Goal: Communication & Community: Answer question/provide support

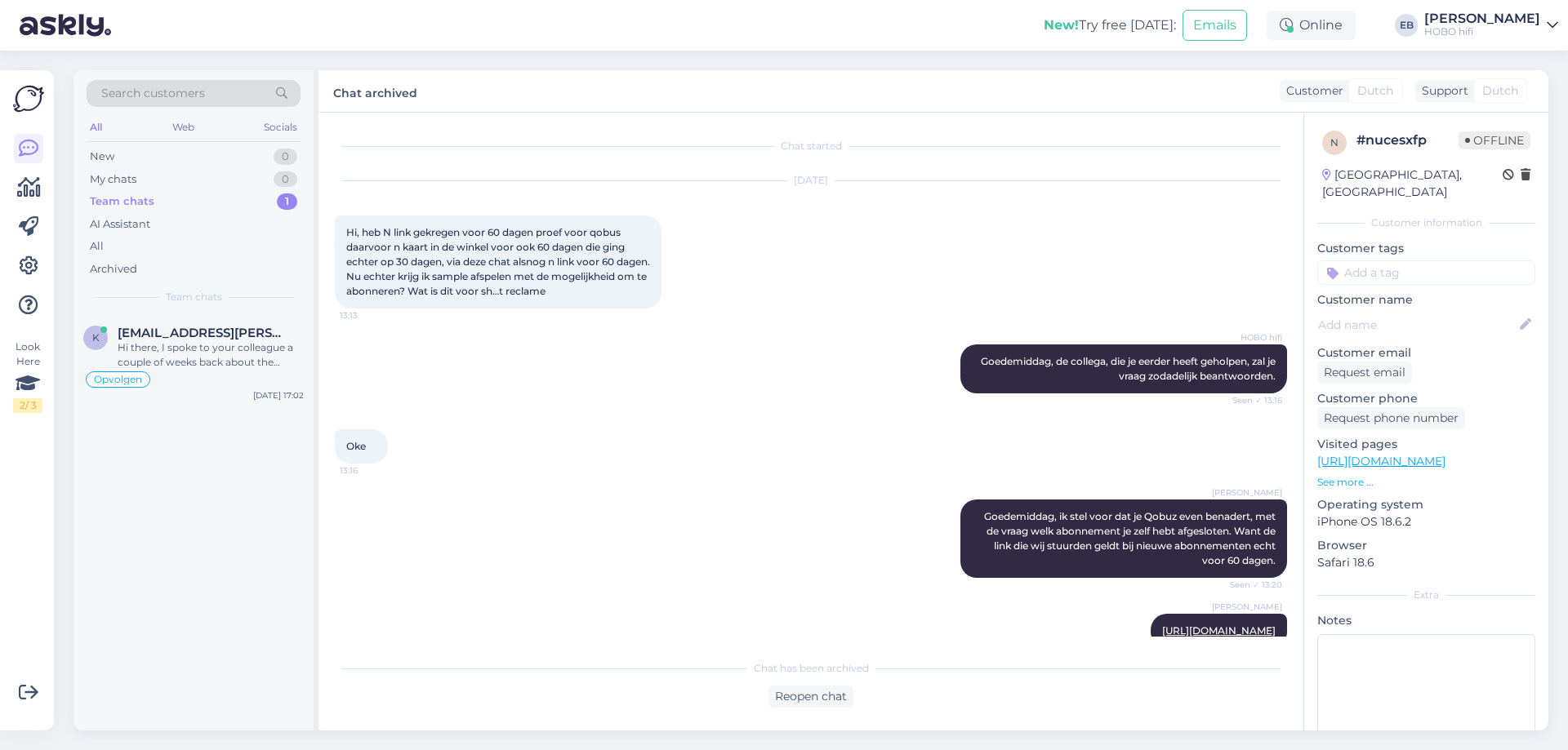
scroll to position [620, 0]
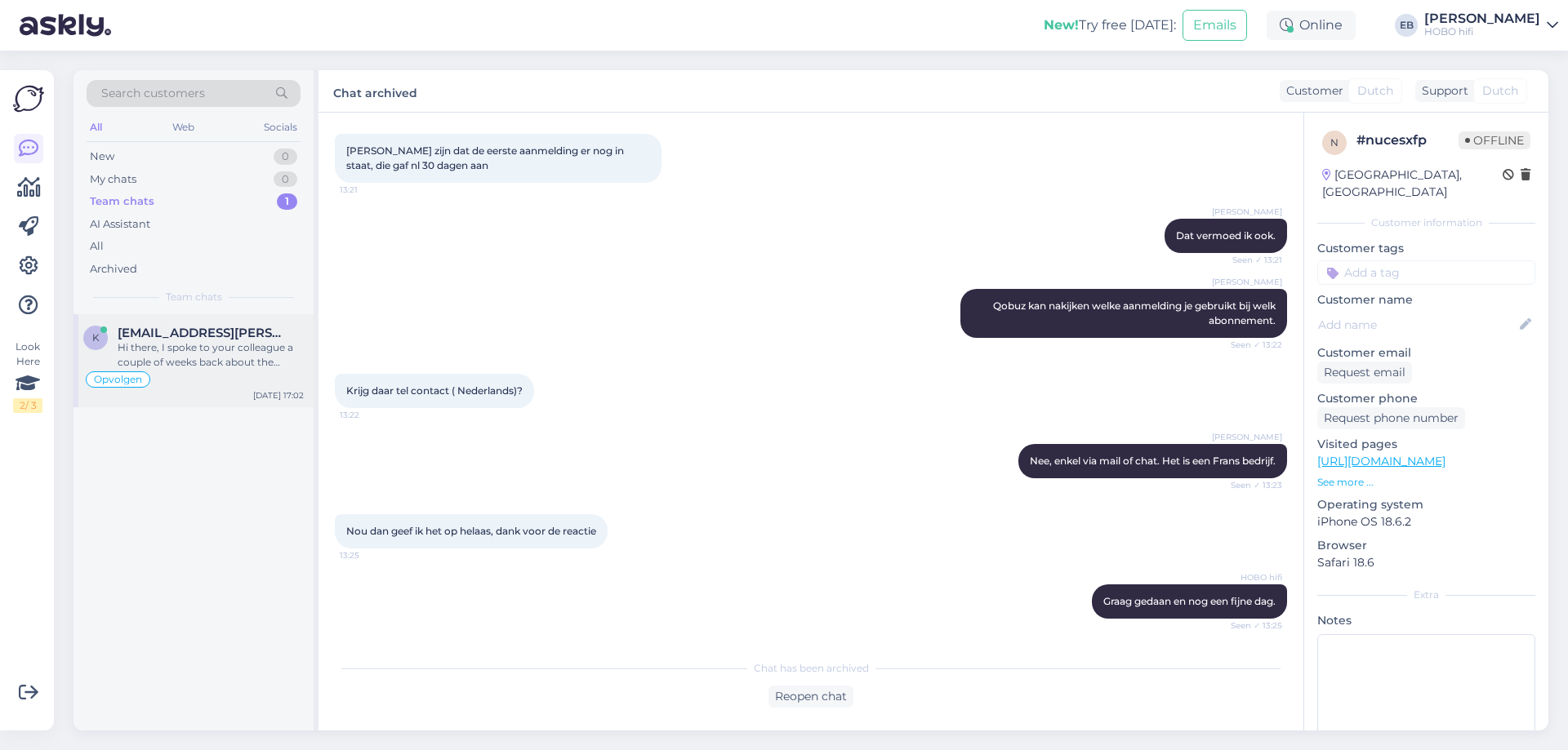
click at [181, 348] on div "Hi there, I spoke to your colleague a couple of weeks back about the ortofon bl…" at bounding box center [210, 354] width 186 height 29
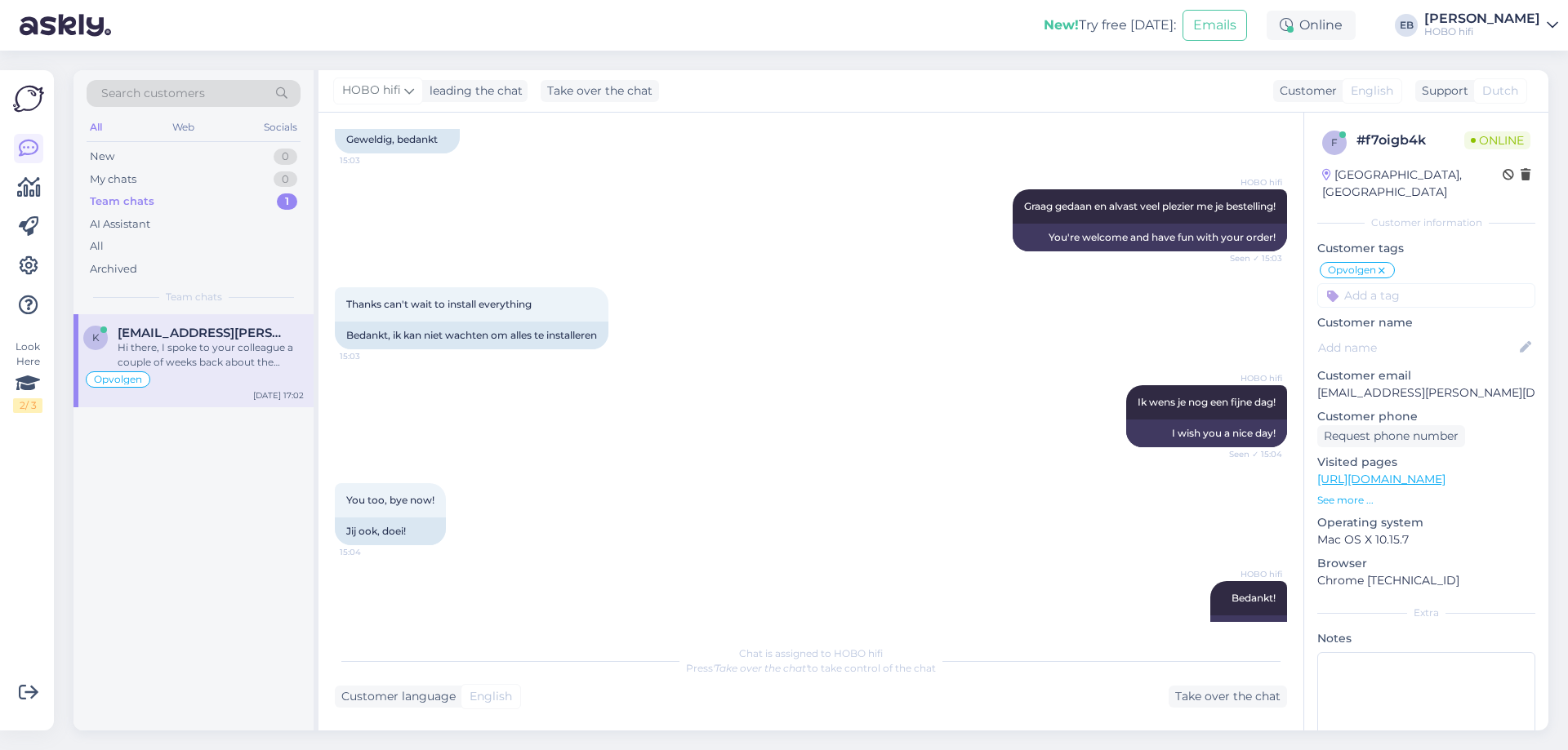
scroll to position [3962, 0]
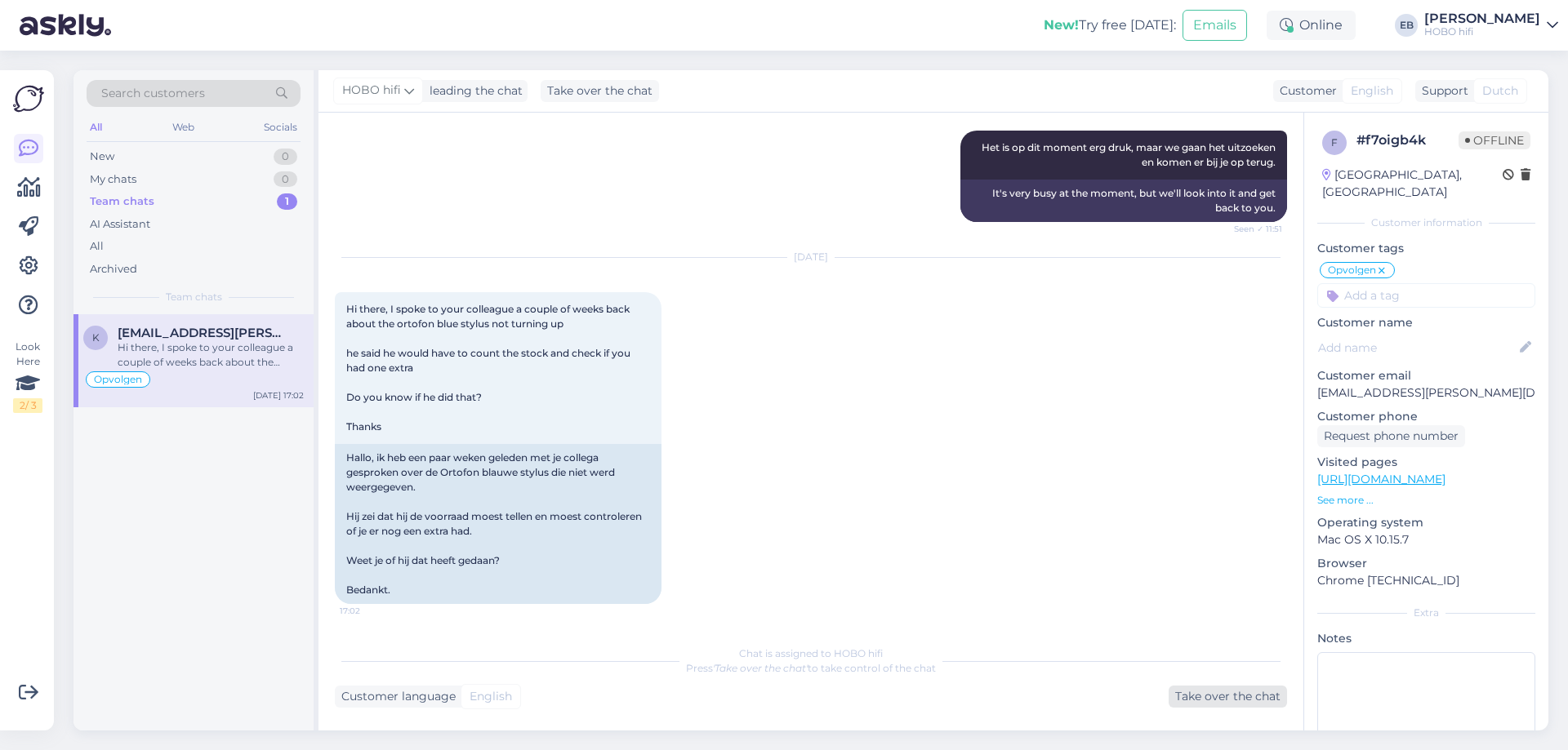
click at [1217, 698] on div "Take over the chat" at bounding box center [1228, 696] width 118 height 22
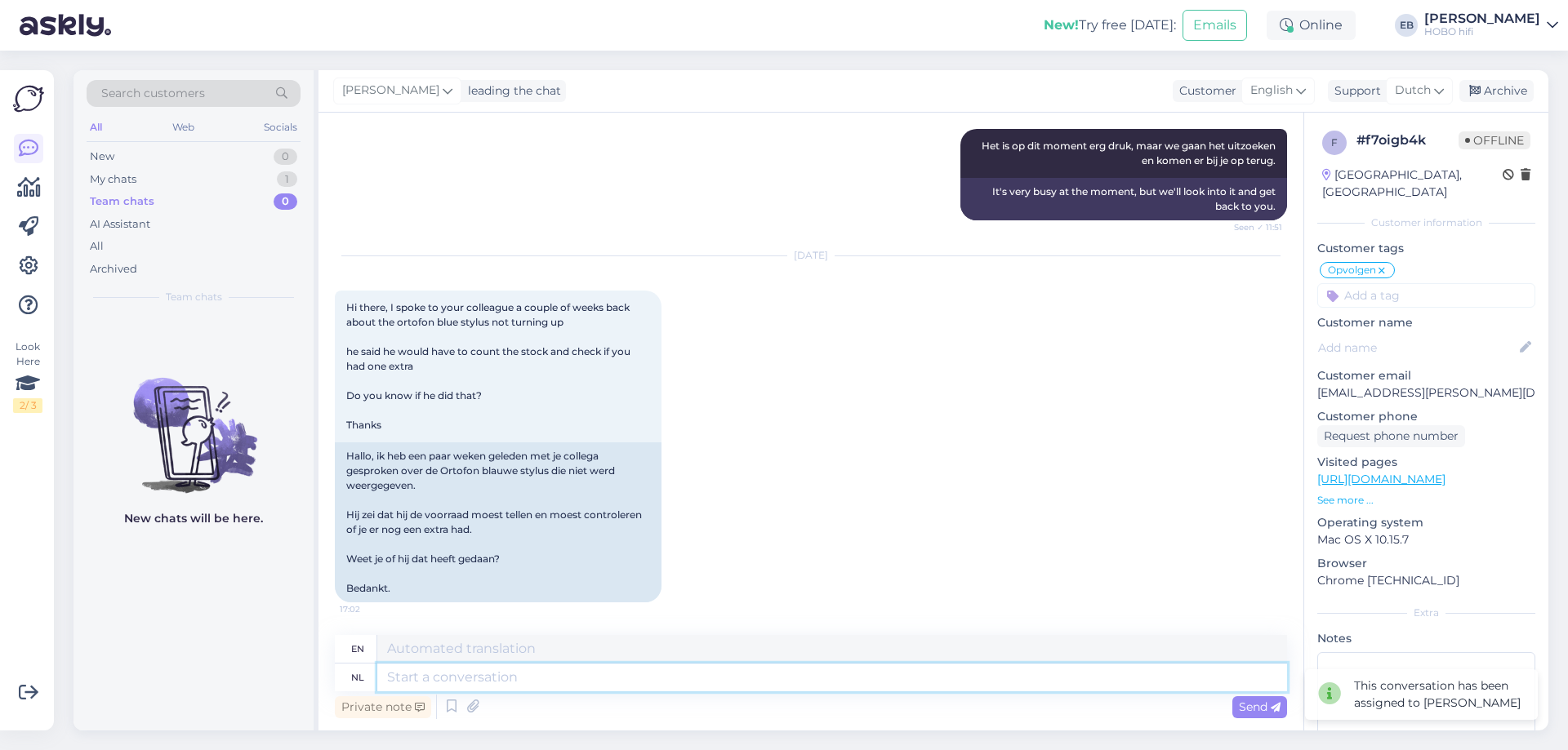
click at [622, 672] on textarea at bounding box center [832, 677] width 910 height 27
type textarea "Hi"
type textarea "Hi,"
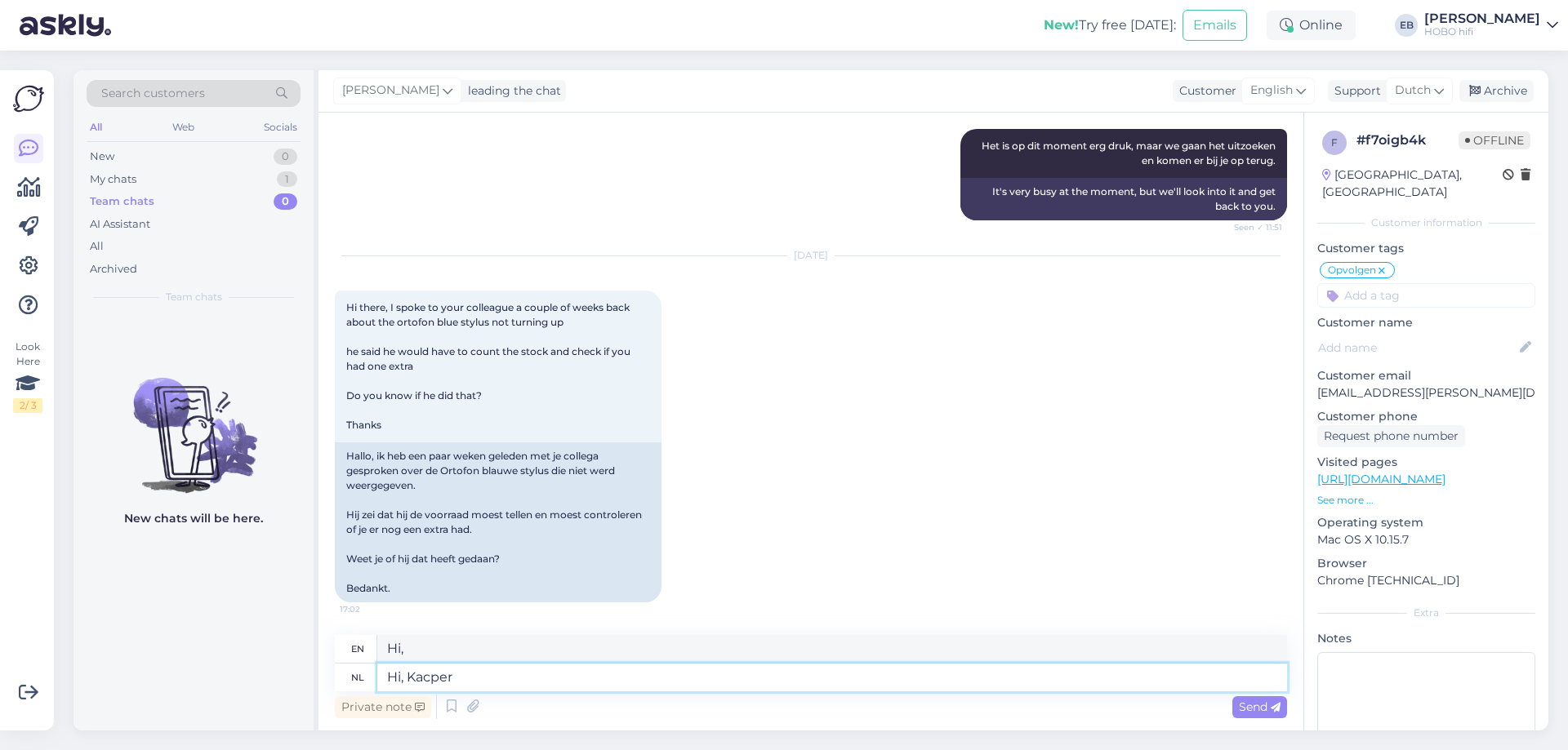
type textarea "Hi, Kacper,"
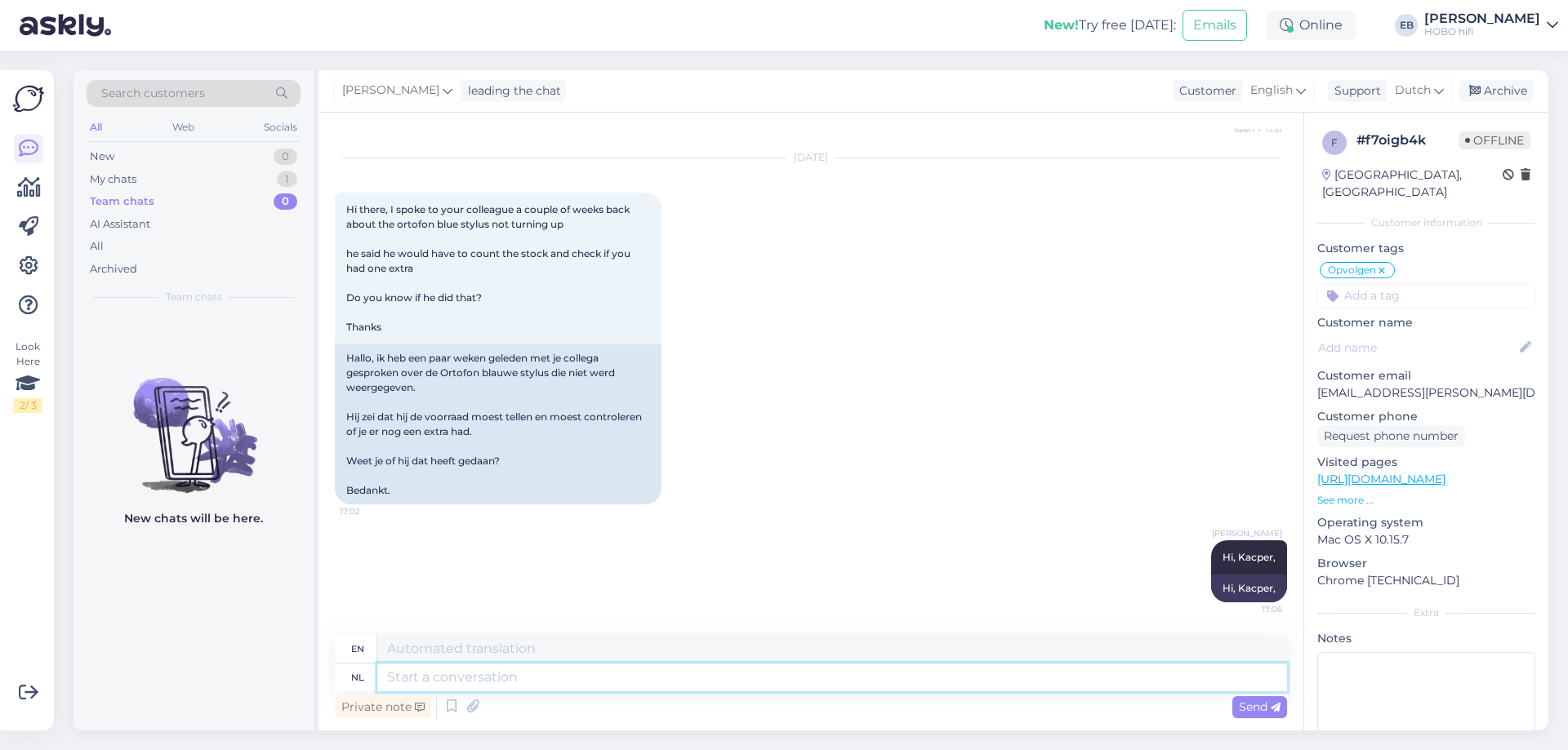
click at [450, 675] on textarea at bounding box center [832, 677] width 910 height 27
type textarea "We"
type textarea "W"
type textarea "Ik"
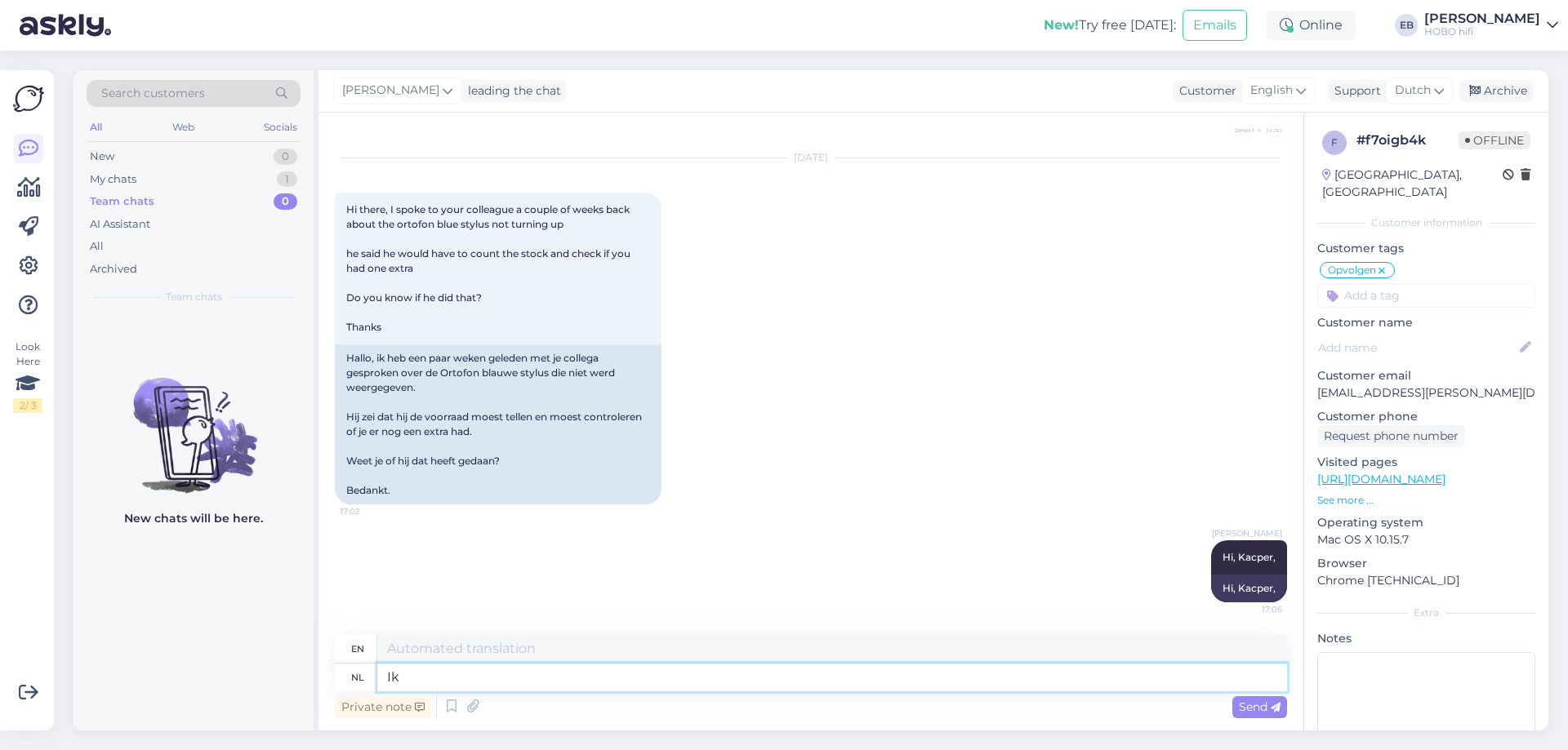
type textarea "I"
type textarea "Ik heb"
type textarea "I have"
type textarea "Ik heb je"
type textarea "i have you"
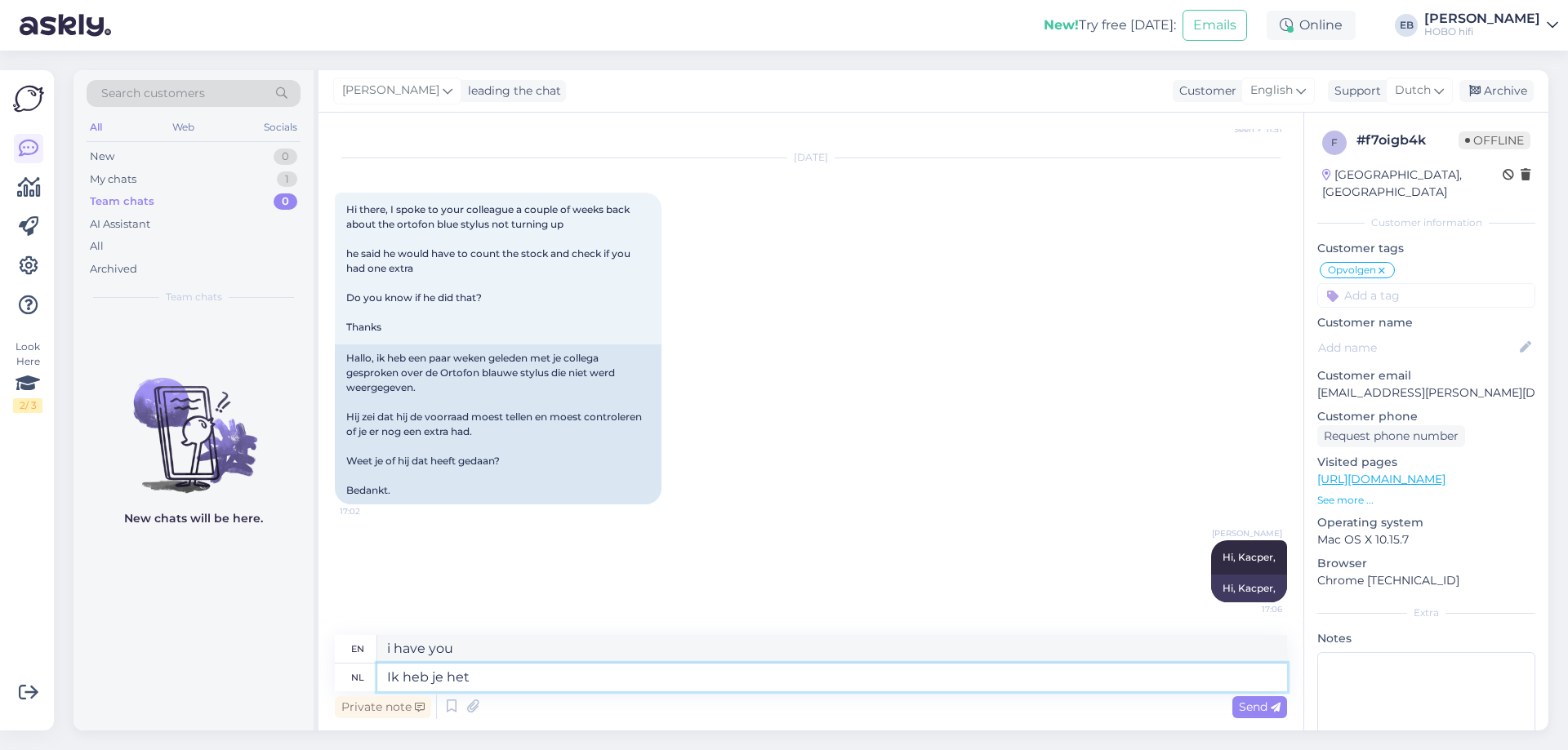
type textarea "Ik heb je het"
type textarea "I got you the"
type textarea "Ik heb je het bedreag"
type textarea "I have given you the promise"
type textarea "Hij is"
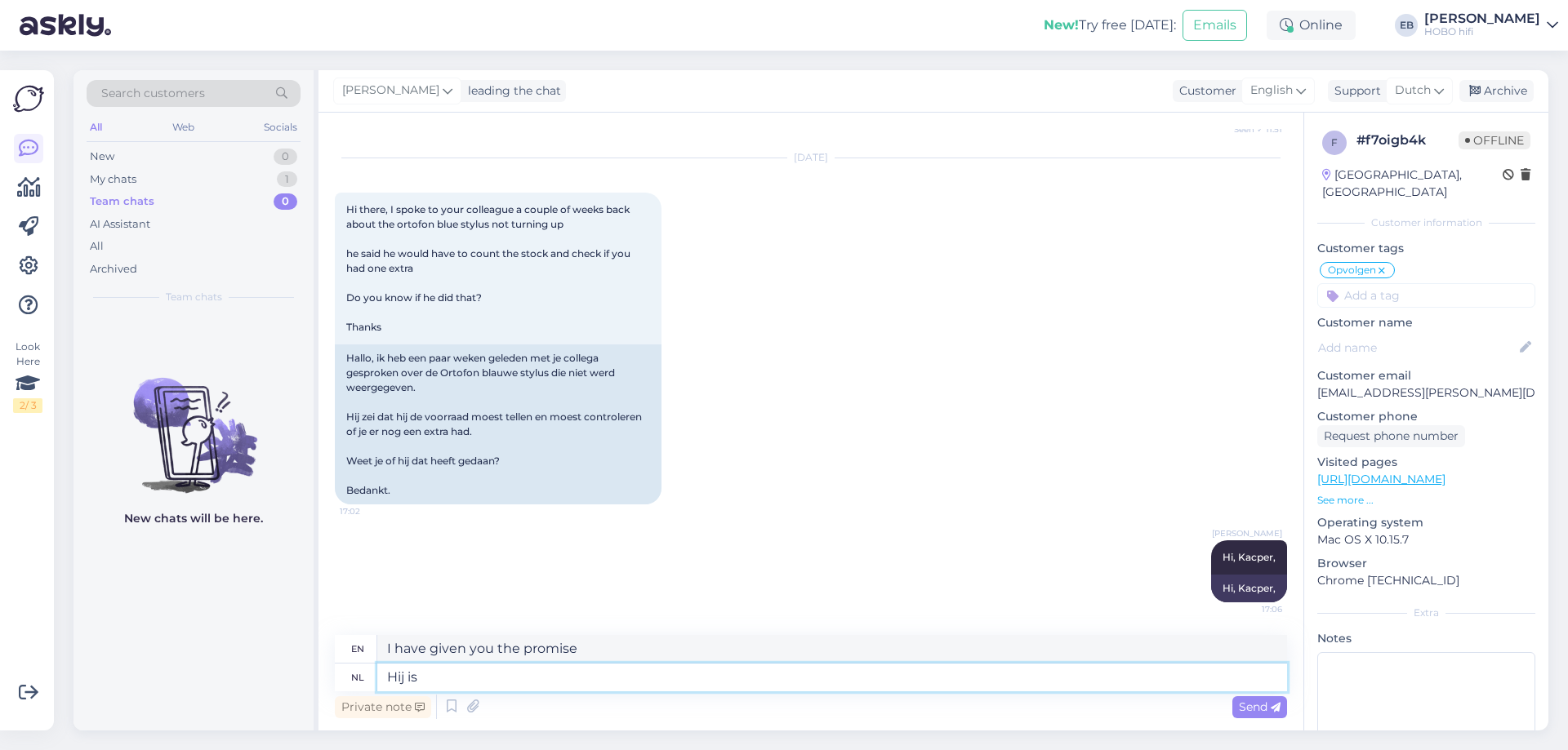
type textarea "He"
type textarea "Hij is"
type textarea "He is"
type textarea "Hij is niet"
type textarea "He is not"
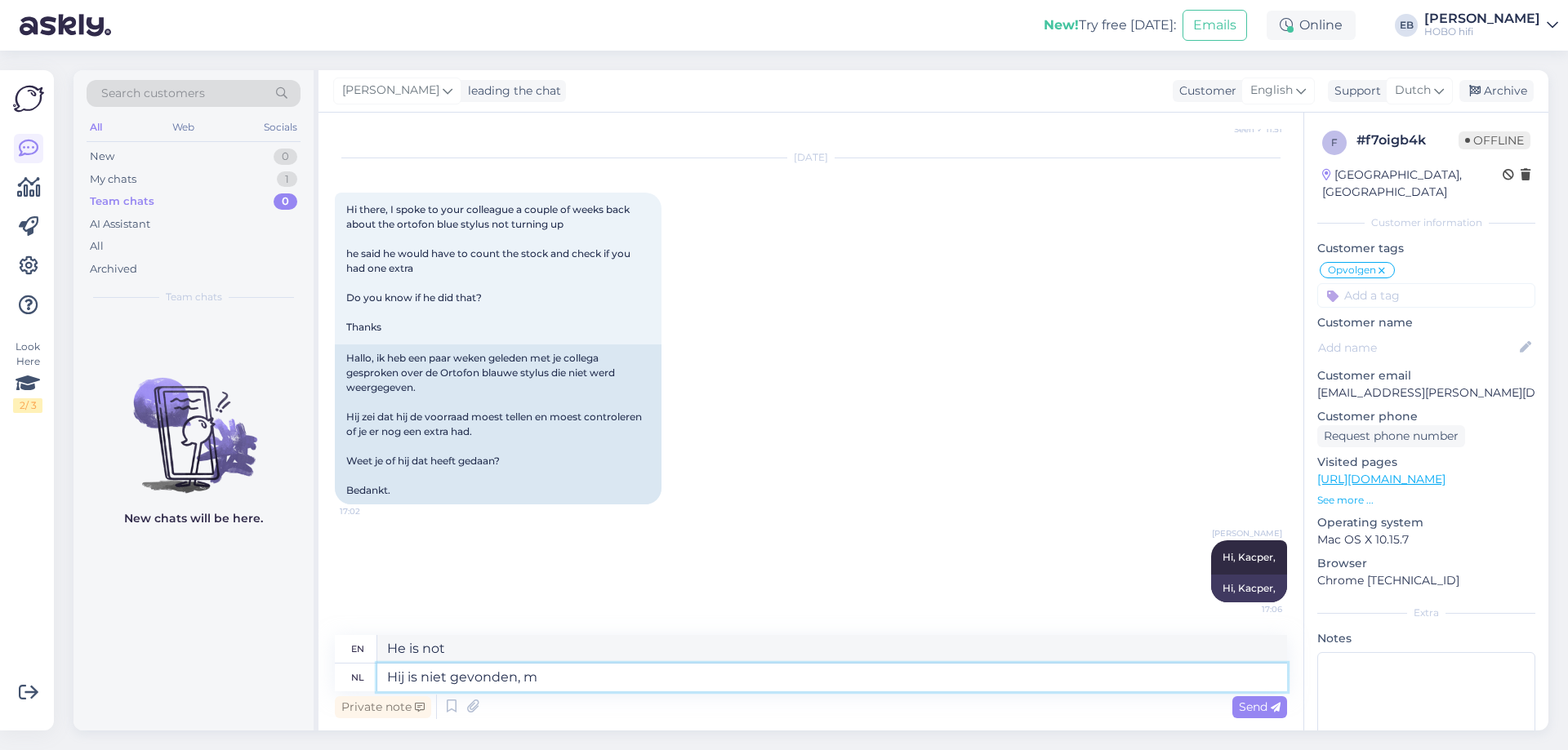
type textarea "Hij is niet gevonden, ma"
type textarea "He was not found,"
type textarea "Hij is niet gevonden, maar"
type textarea "He was not found, but"
type textarea "Hij is niet gevonden, maar ik h"
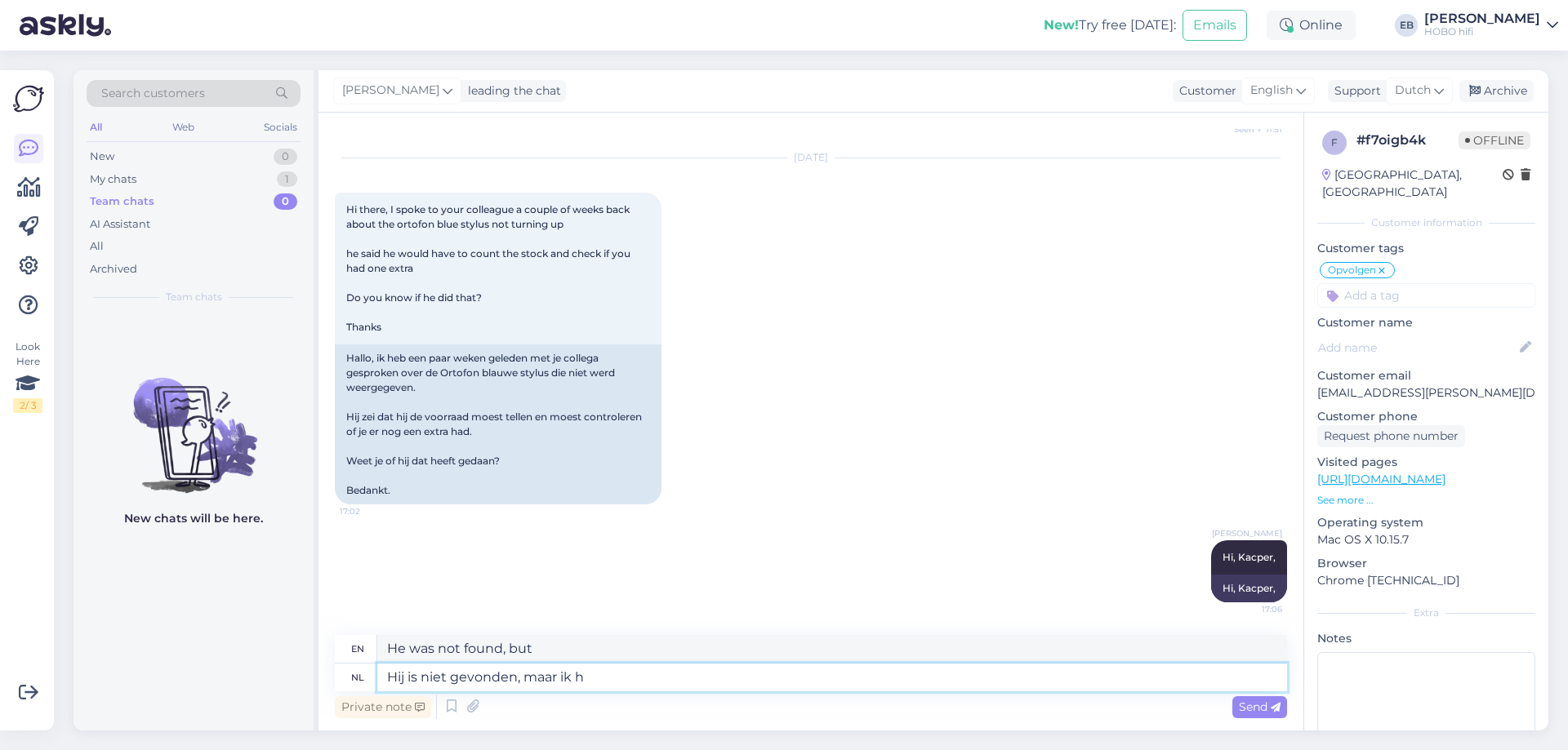
type textarea "He was not found, but I"
type textarea "Hij is niet gevonden, maar ik heb"
type textarea "He was not found but I have"
type textarea "Hij is niet gevonden, maar ik heb je"
type textarea "He wasn't found but I got you"
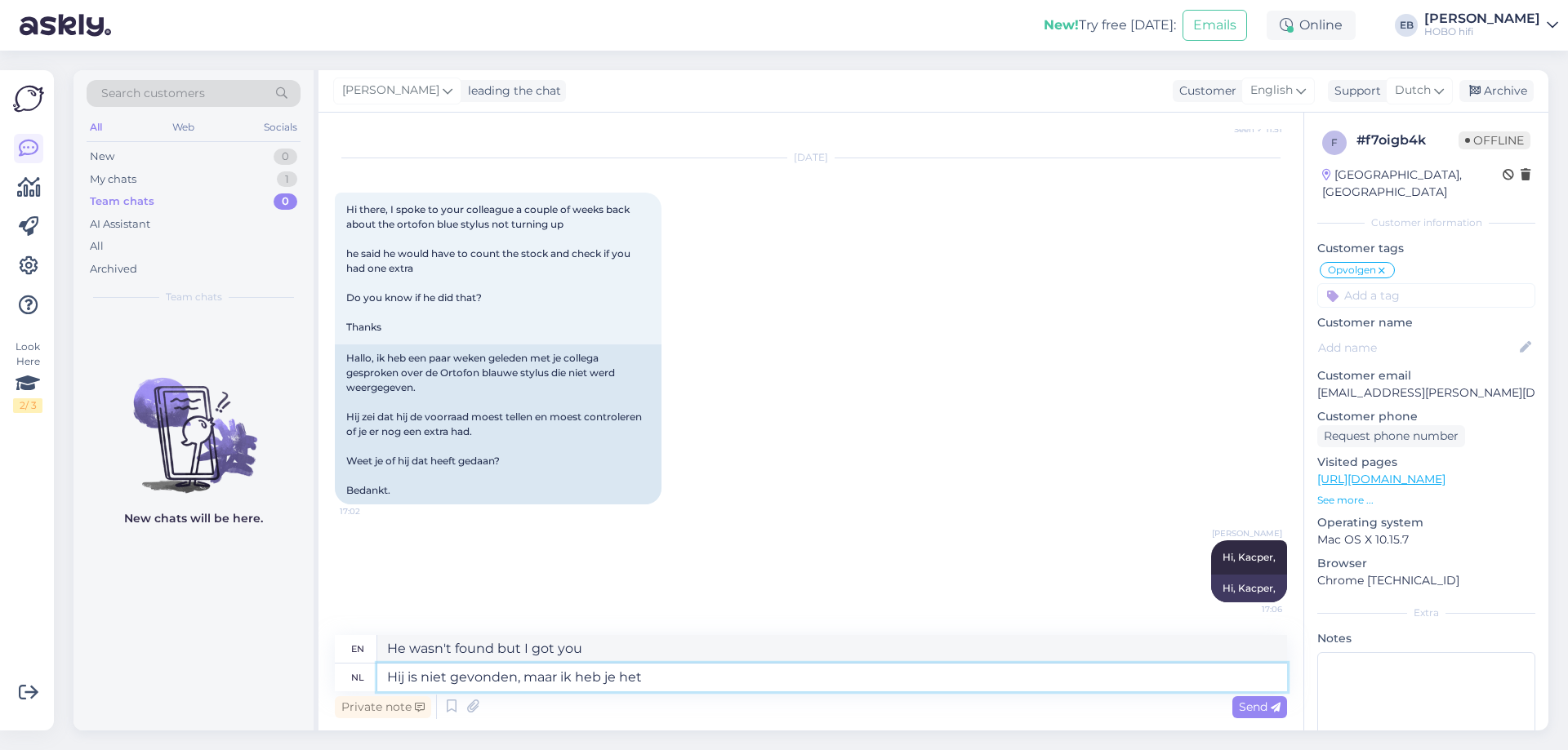
type textarea "Hij is niet gevonden, maar ik heb je het"
type textarea "He wasn't found but I got it for you"
type textarea "Hij is niet gevonden, maar ik heb je het bedrag"
type textarea "He wasn't found, but I gave you the amount"
type textarea "Hij is niet gevonden, maar ik heb je het bedrag zojuist"
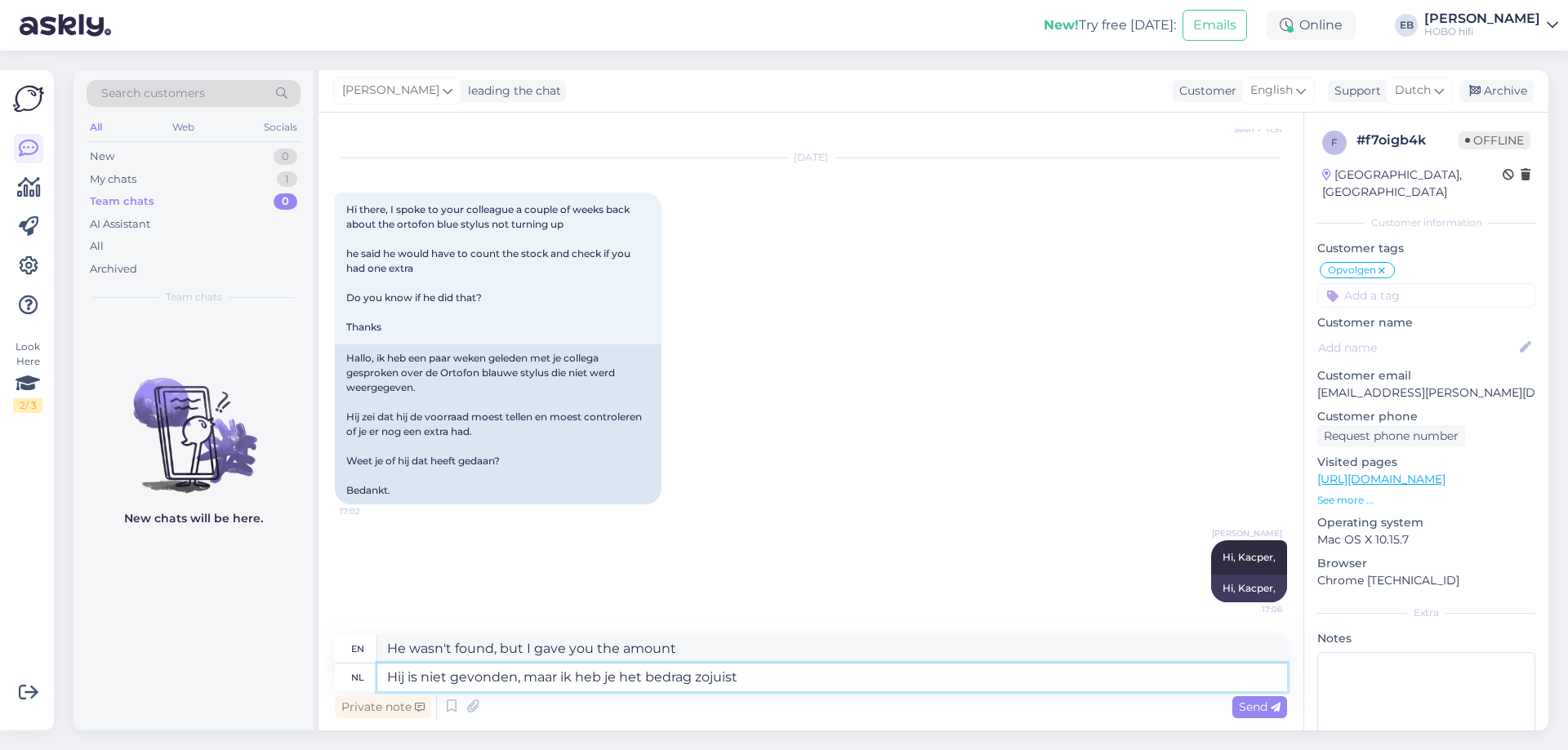
type textarea "He wasn't found, but I just sent you the amount"
type textarea "Hij is niet gevonden, maar ik heb je het bedrag zojuist toch t"
type textarea "He wasn't found, but I just sent you the amount anyway"
type textarea "Hij is niet gevonden, maar ik heb je het bedrag zojuist toch terug"
type textarea "He wasn't found, but I just refunded you the amount anyway"
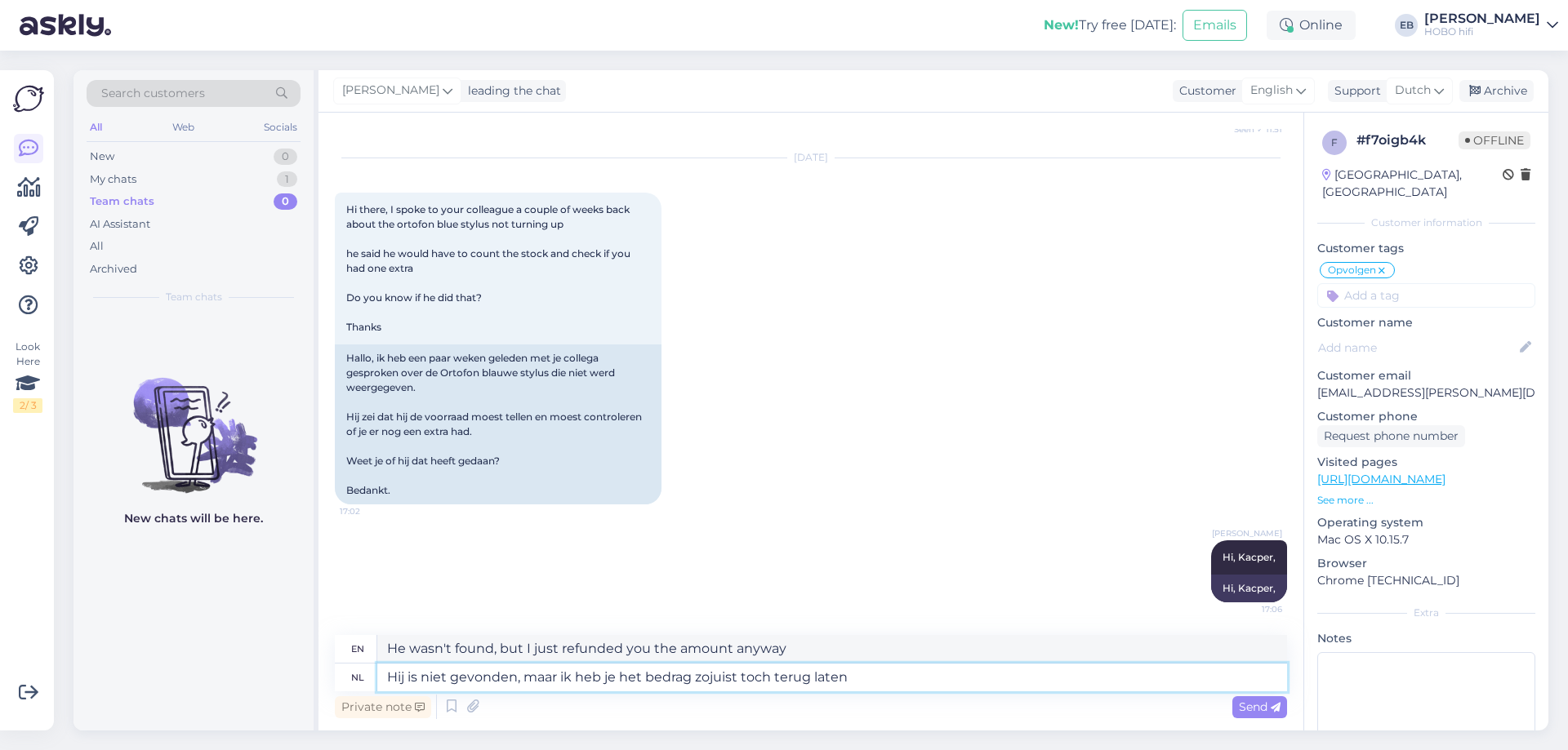
type textarea "Hij is niet gevonden, maar ik heb je het bedrag zojuist toch terug laten"
type textarea "He wasn't found, but I just refunded you the amount anyway."
type textarea "Hij is niet gevonden, maar ik heb je het bedrag zojuist toch terug laten betale…"
click at [1260, 703] on span "Send" at bounding box center [1259, 707] width 41 height 15
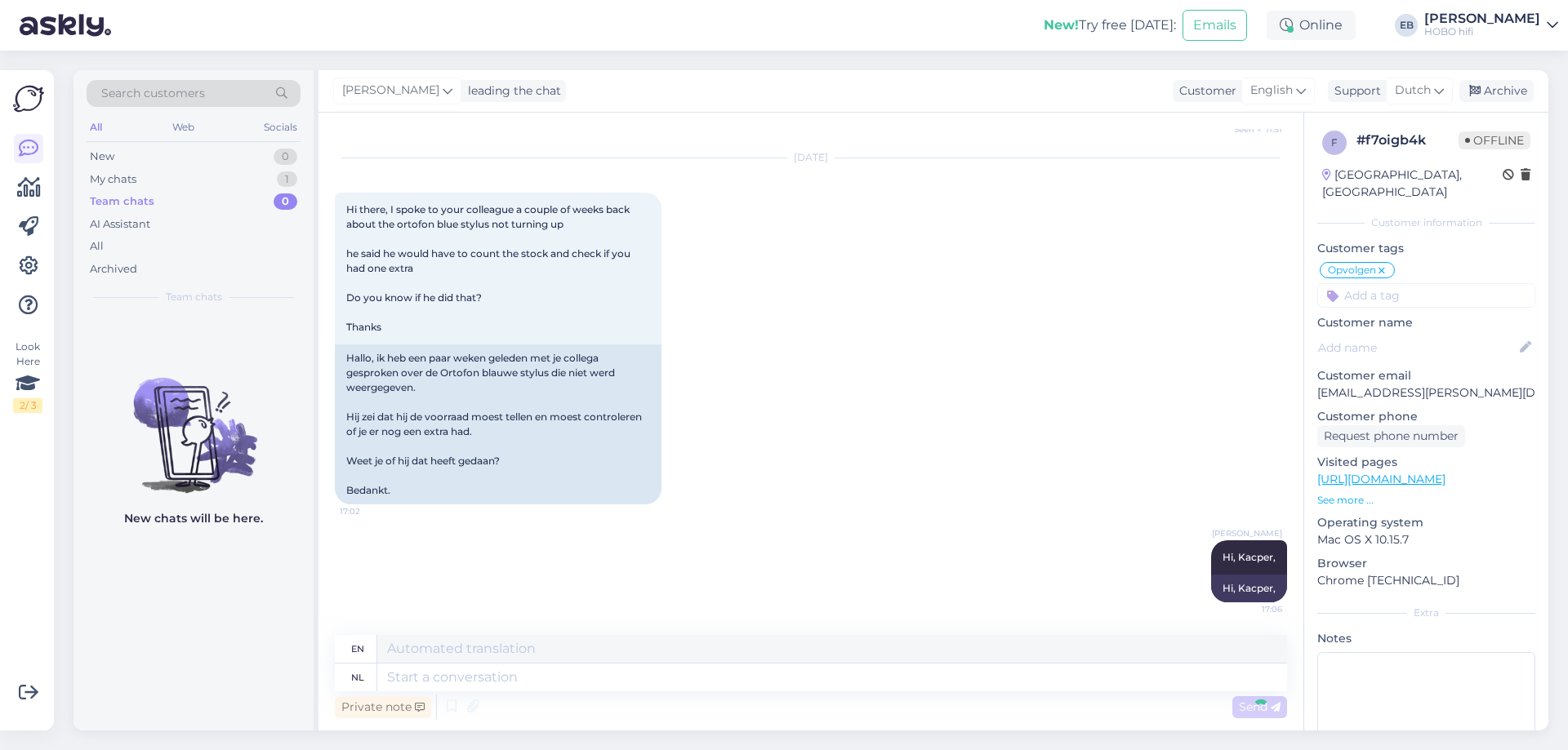
scroll to position [4174, 0]
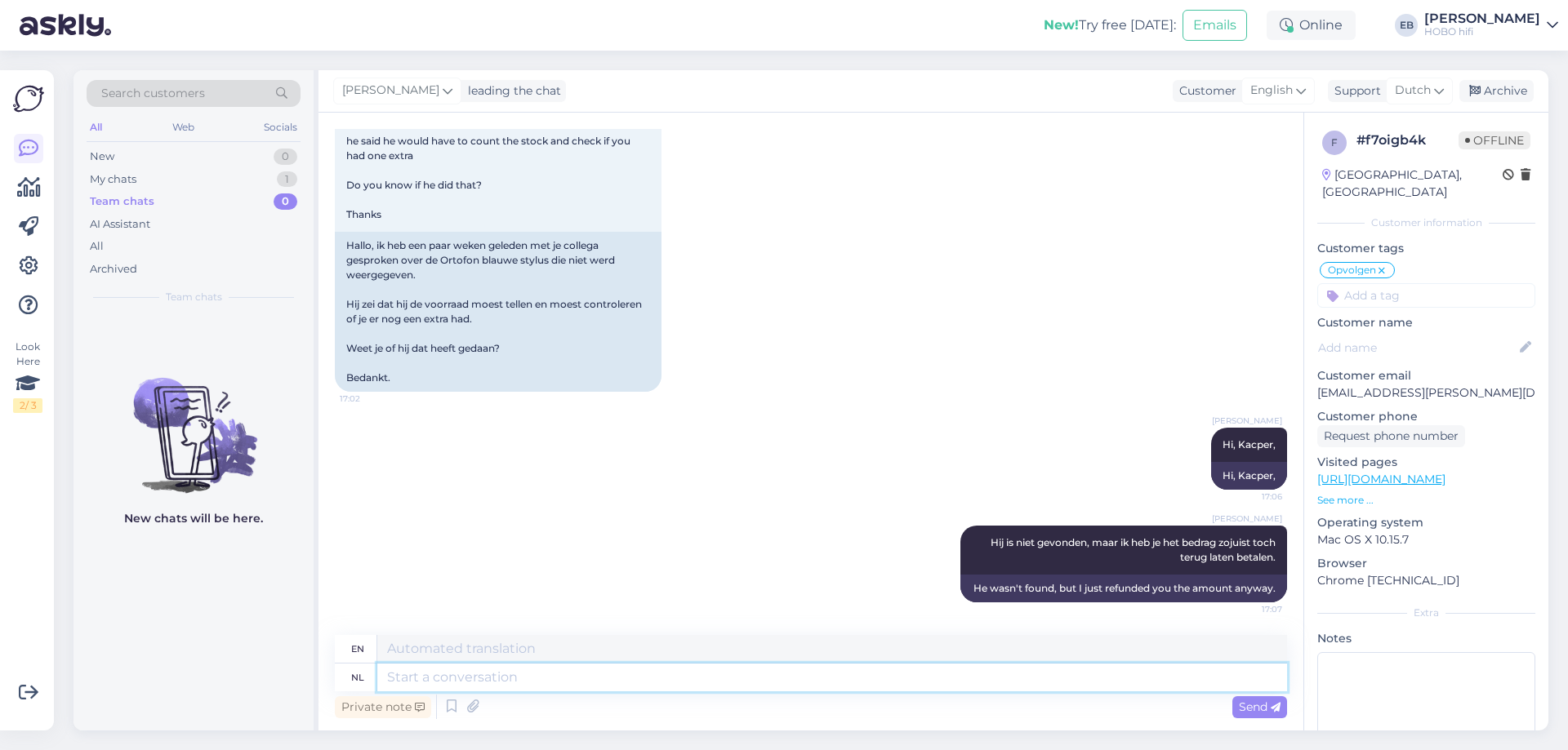
click at [685, 680] on textarea at bounding box center [832, 677] width 910 height 27
type textarea "Binnen"
type textarea "Inside"
type textarea "Binnen een"
type textarea "Within a"
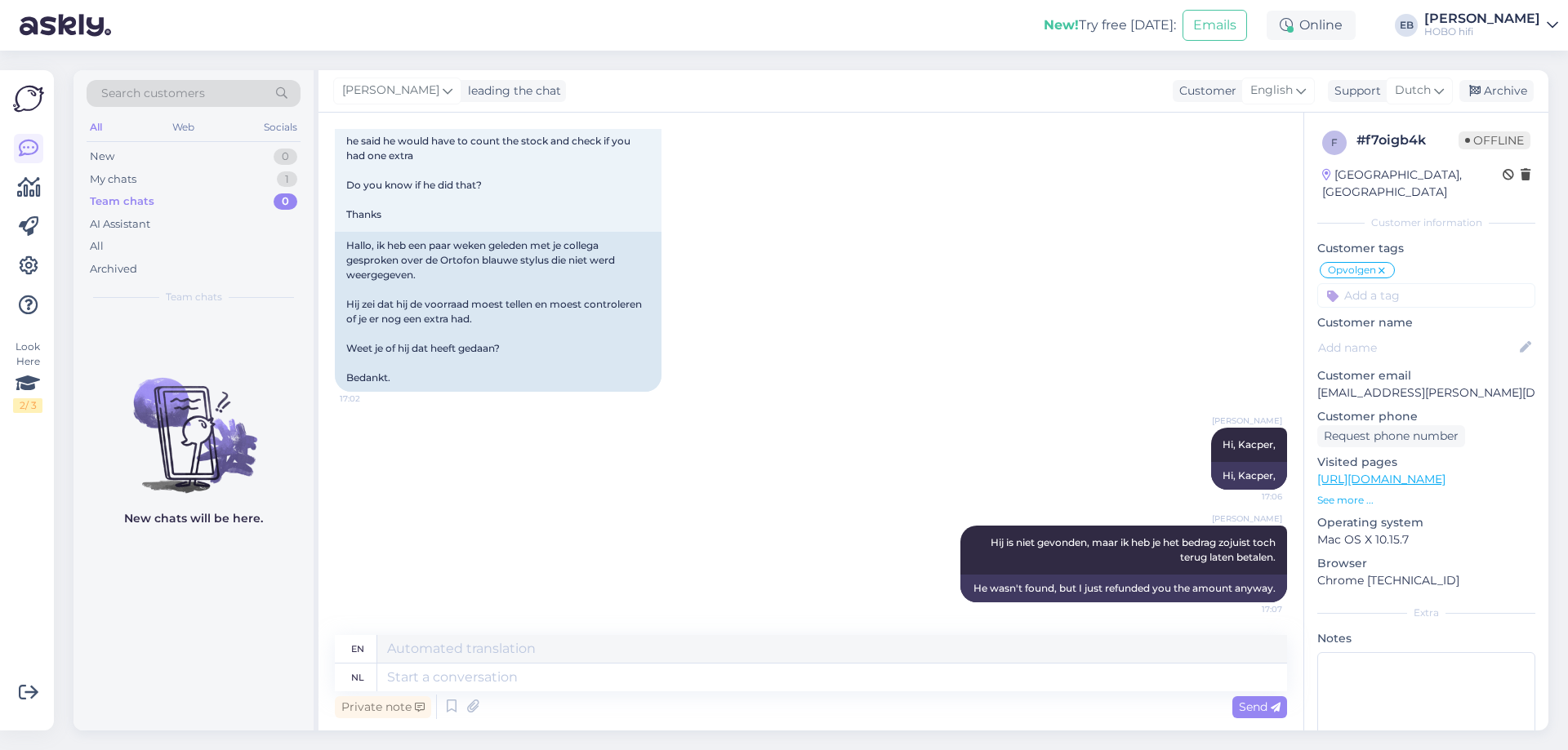
click at [916, 231] on div "[DATE] Hi there, I spoke to your colleague a couple of weeks back about the ort…" at bounding box center [811, 219] width 952 height 382
click at [509, 687] on textarea at bounding box center [832, 677] width 910 height 27
click at [1488, 88] on div "Archive" at bounding box center [1496, 91] width 74 height 22
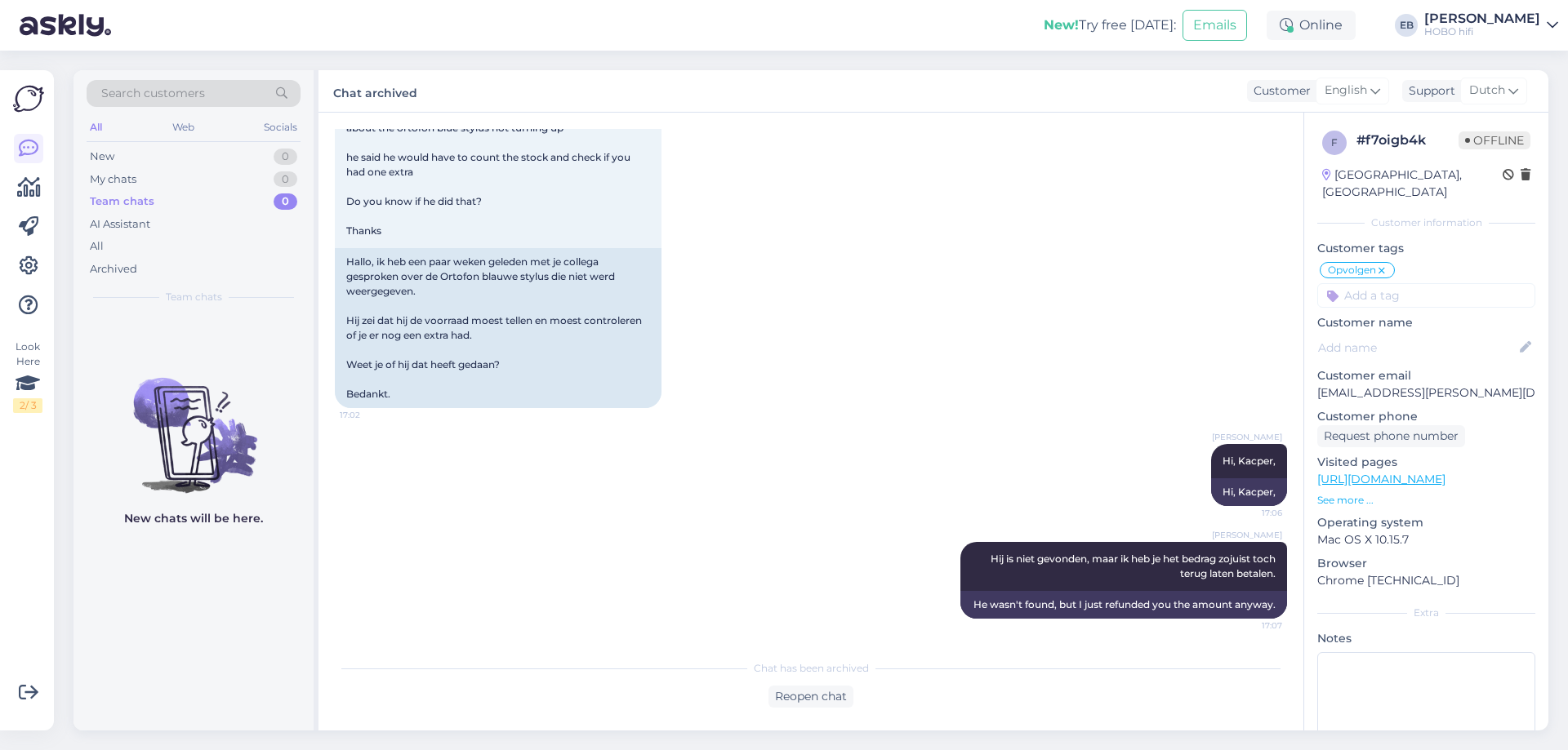
click at [968, 312] on div "[DATE] Hi there, I spoke to your colleague a couple of weeks back about the ort…" at bounding box center [811, 235] width 952 height 382
click at [837, 287] on div "[DATE] Hi there, I spoke to your colleague a couple of weeks back about the ort…" at bounding box center [811, 235] width 952 height 382
click at [791, 175] on div "[DATE] Hi there, I spoke to your colleague a couple of weeks back about the ort…" at bounding box center [811, 235] width 952 height 382
click at [833, 703] on div "Reopen chat" at bounding box center [811, 696] width 85 height 22
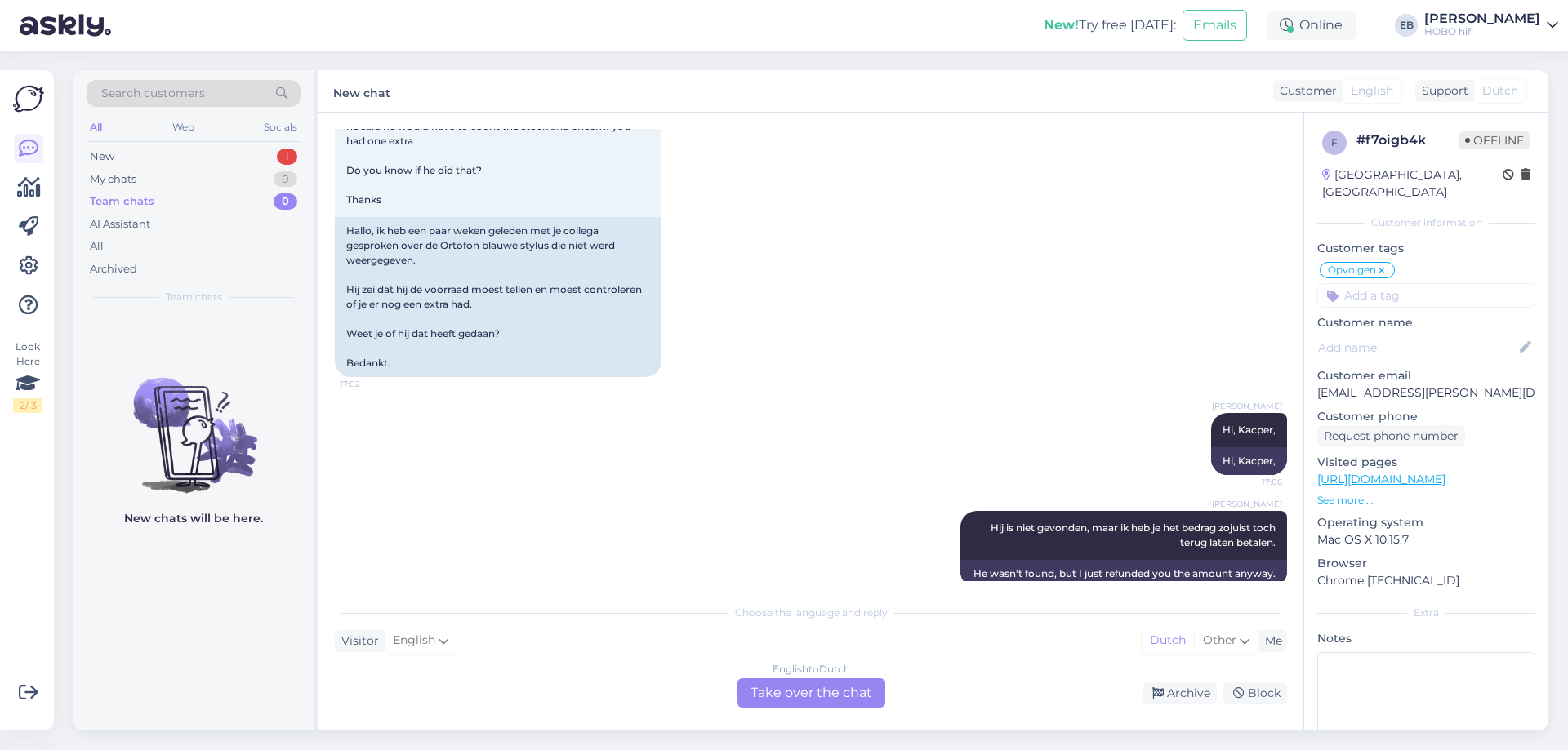
click at [814, 697] on div "English to Dutch Take over the chat" at bounding box center [812, 693] width 148 height 29
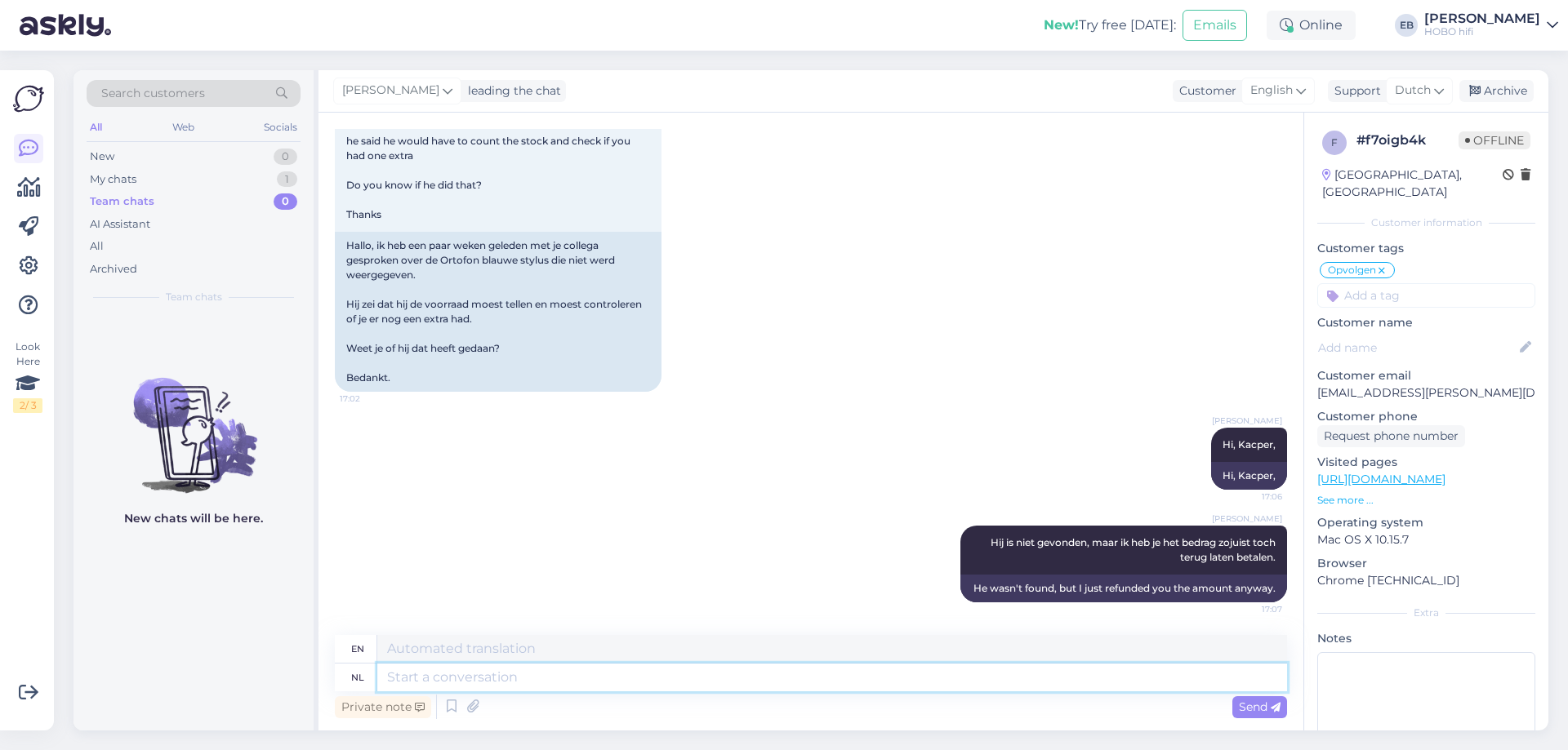
click at [720, 679] on textarea at bounding box center [832, 677] width 910 height 27
type textarea "Mocht"
type textarea "Should"
type textarea "Mocht je"
type textarea "If you"
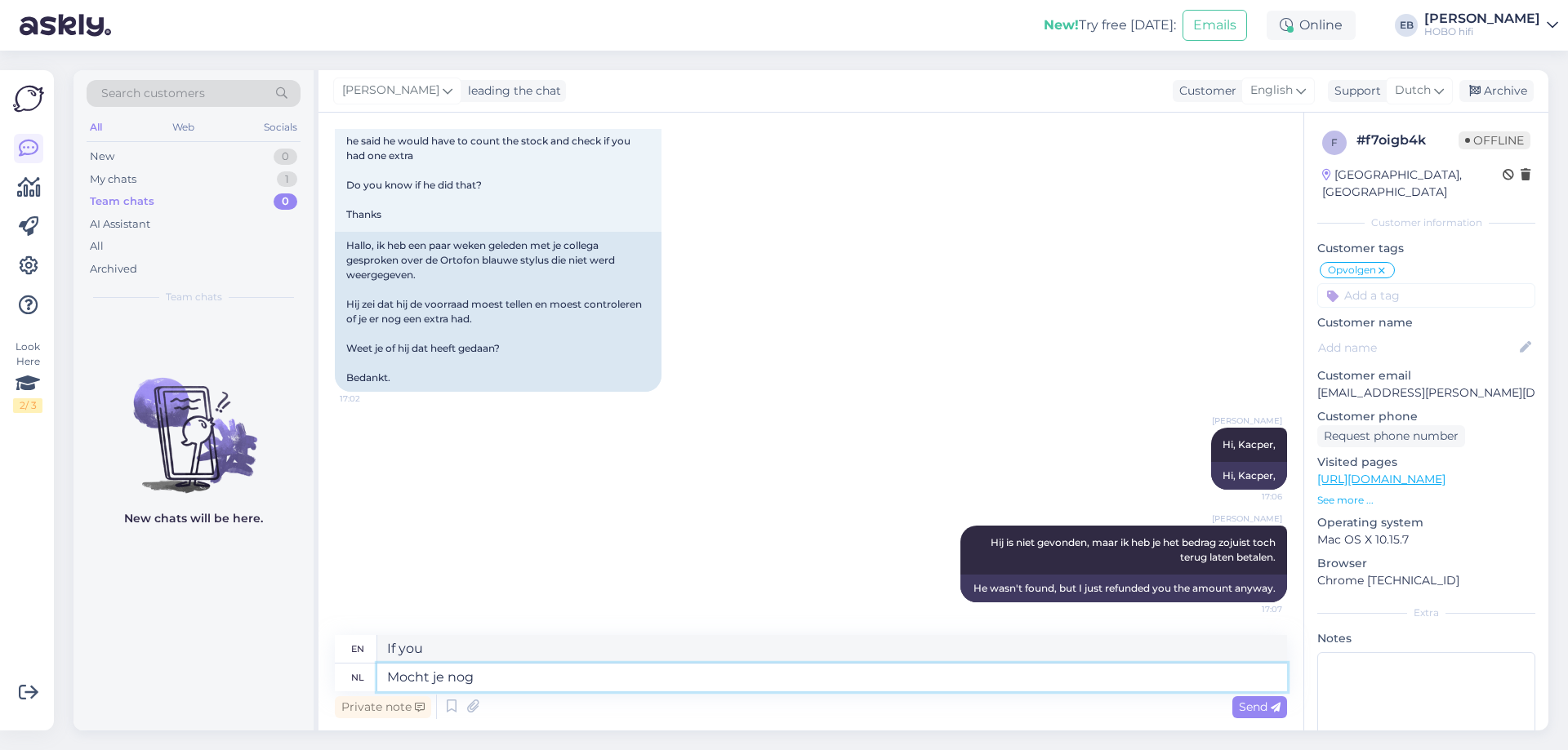
type textarea "Mocht je nog v"
type textarea "If you still"
type textarea "Mocht je nog vragen h"
type textarea "If you have any questions"
type textarea "Mocht je nog vragen hebben,"
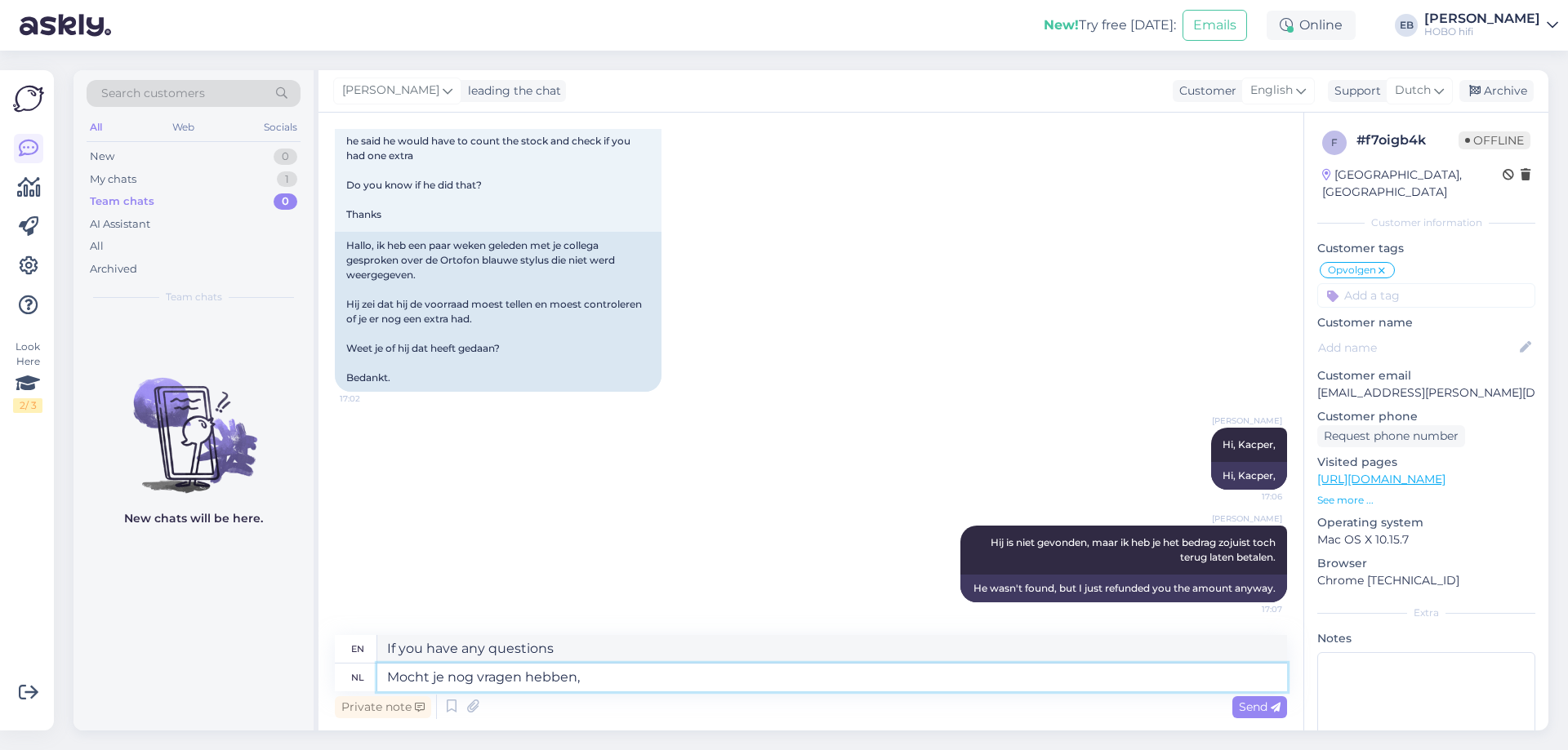
type textarea "If you have any questions,"
type textarea "Mocht je nog vragen hebben, laat h"
type textarea "If you have any questions, please"
type textarea "Mocht je nog vragen hebben, laat het"
type textarea "If you have any questions, please let us know"
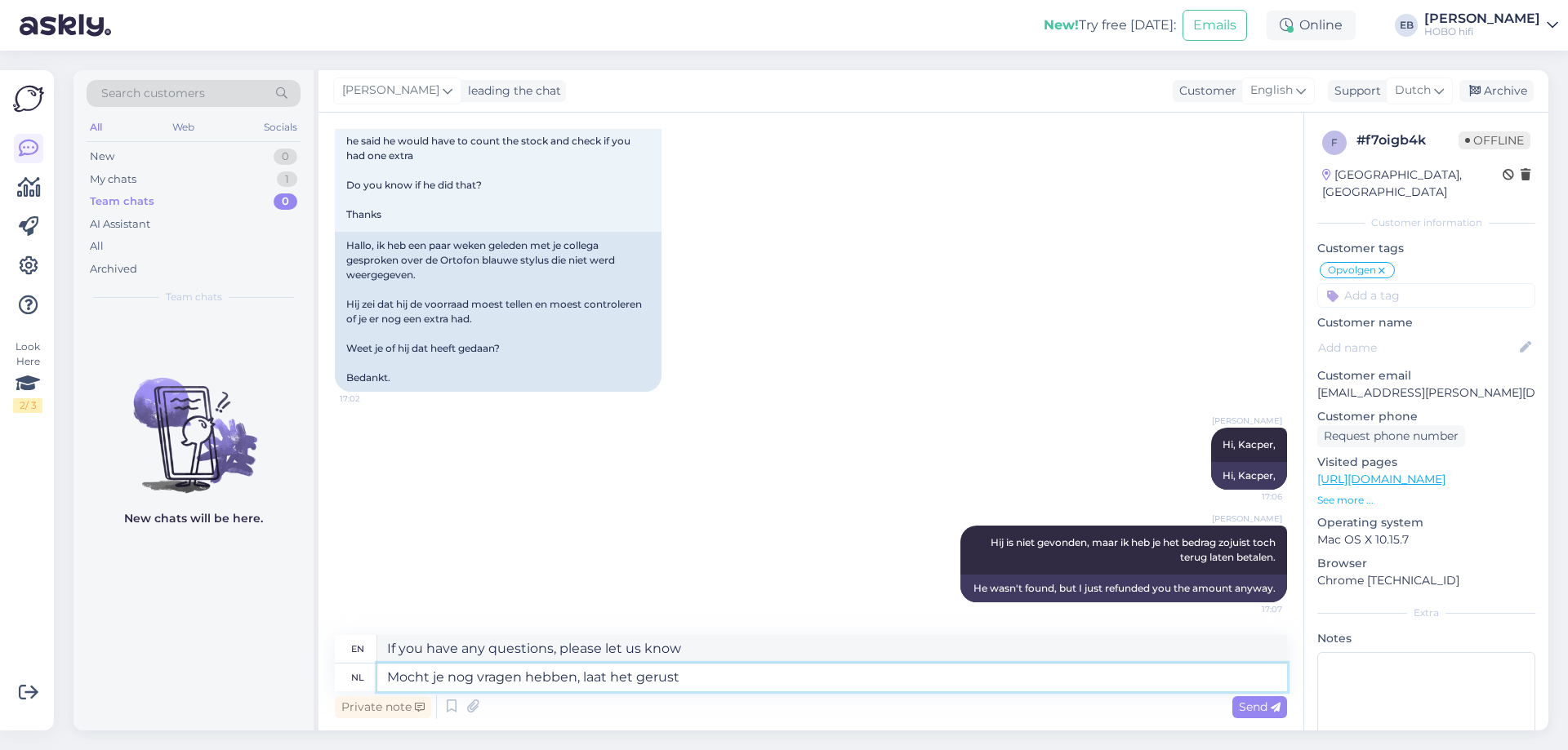
type textarea "Mocht je nog vragen hebben, laat het gerust w"
type textarea "If you have any questions, please don't hesitate to ask"
type textarea "Mocht je nog vragen hebben, laat het gerust weten.\"
type textarea "If you have any questions, please let us know.\"
type textarea "Mocht je nog vragen hebben, laat het gerust weten."
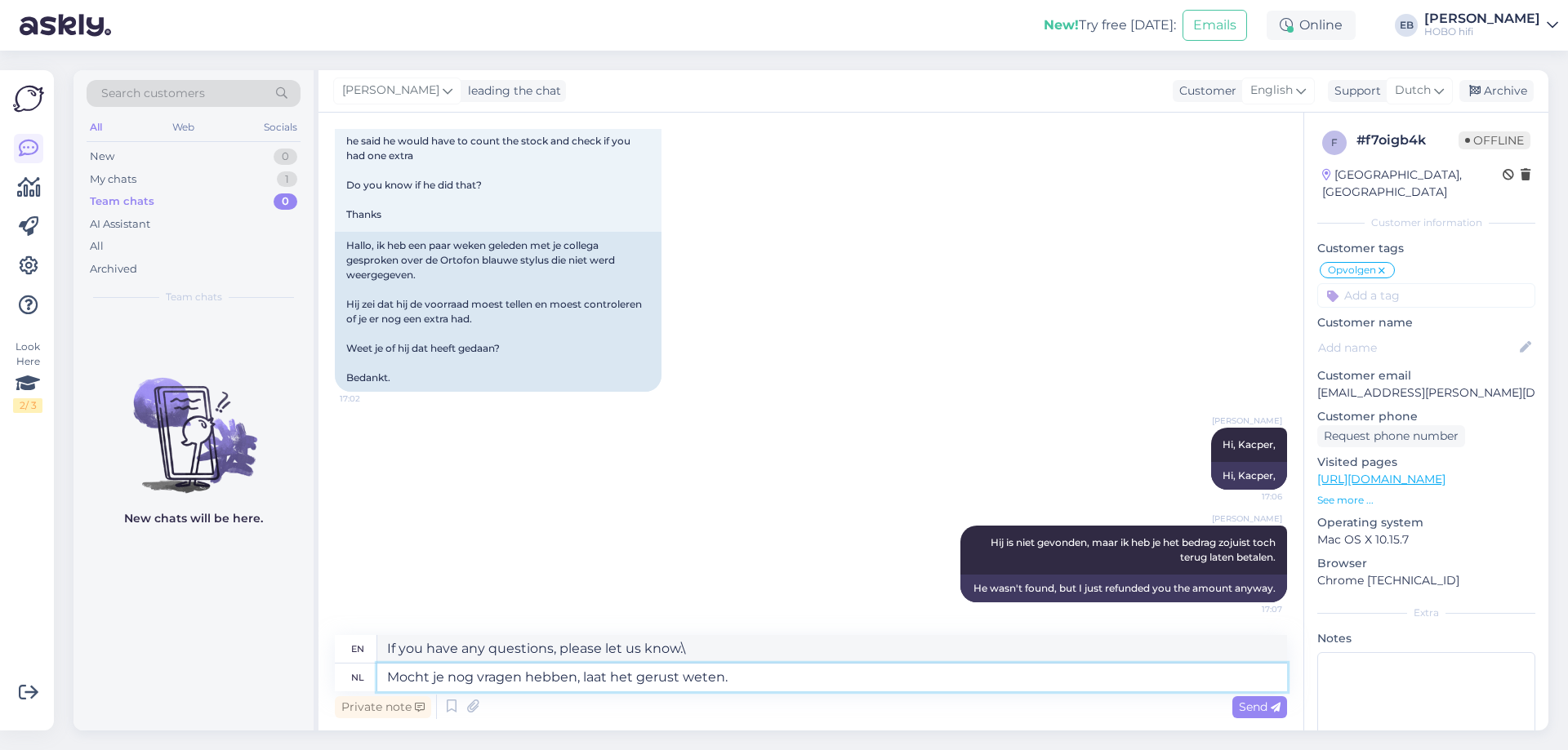
type textarea "If you have any questions, please let us know."
type textarea "Mocht je nog vragen hebben, laat het gerust weten."
click at [1279, 715] on div "Send" at bounding box center [1260, 707] width 55 height 22
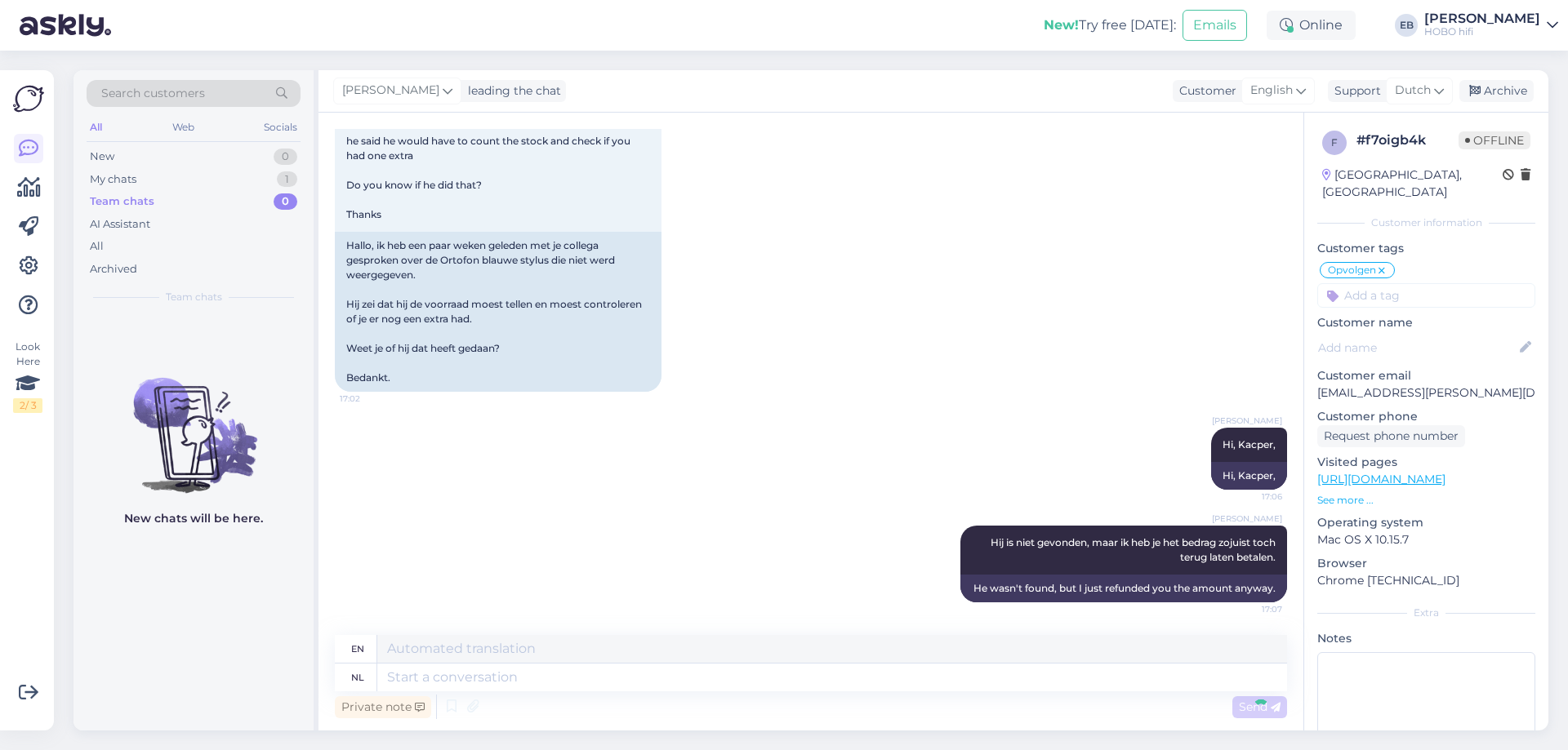
scroll to position [4272, 0]
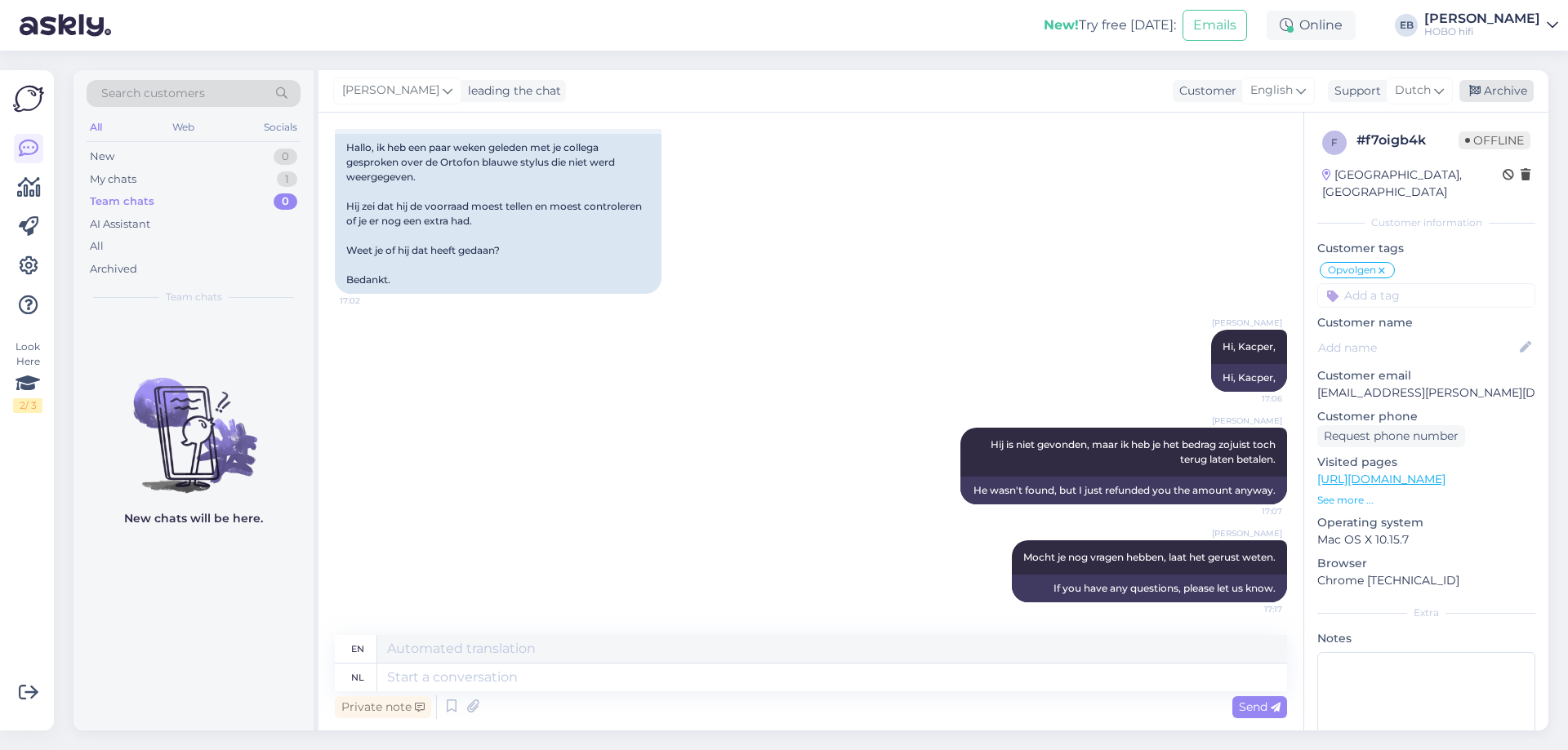
click at [1481, 81] on div "Archive" at bounding box center [1496, 91] width 74 height 22
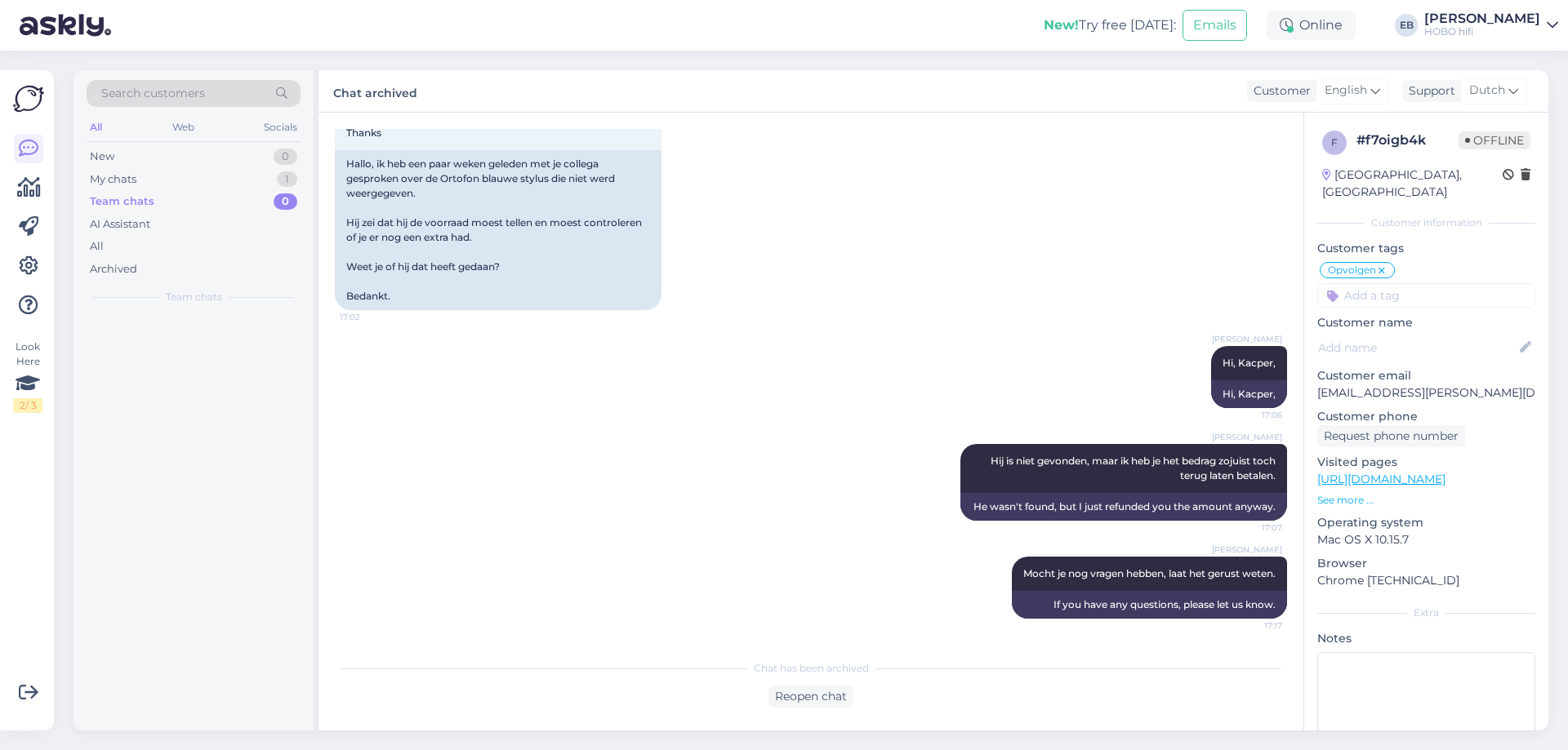
scroll to position [4255, 0]
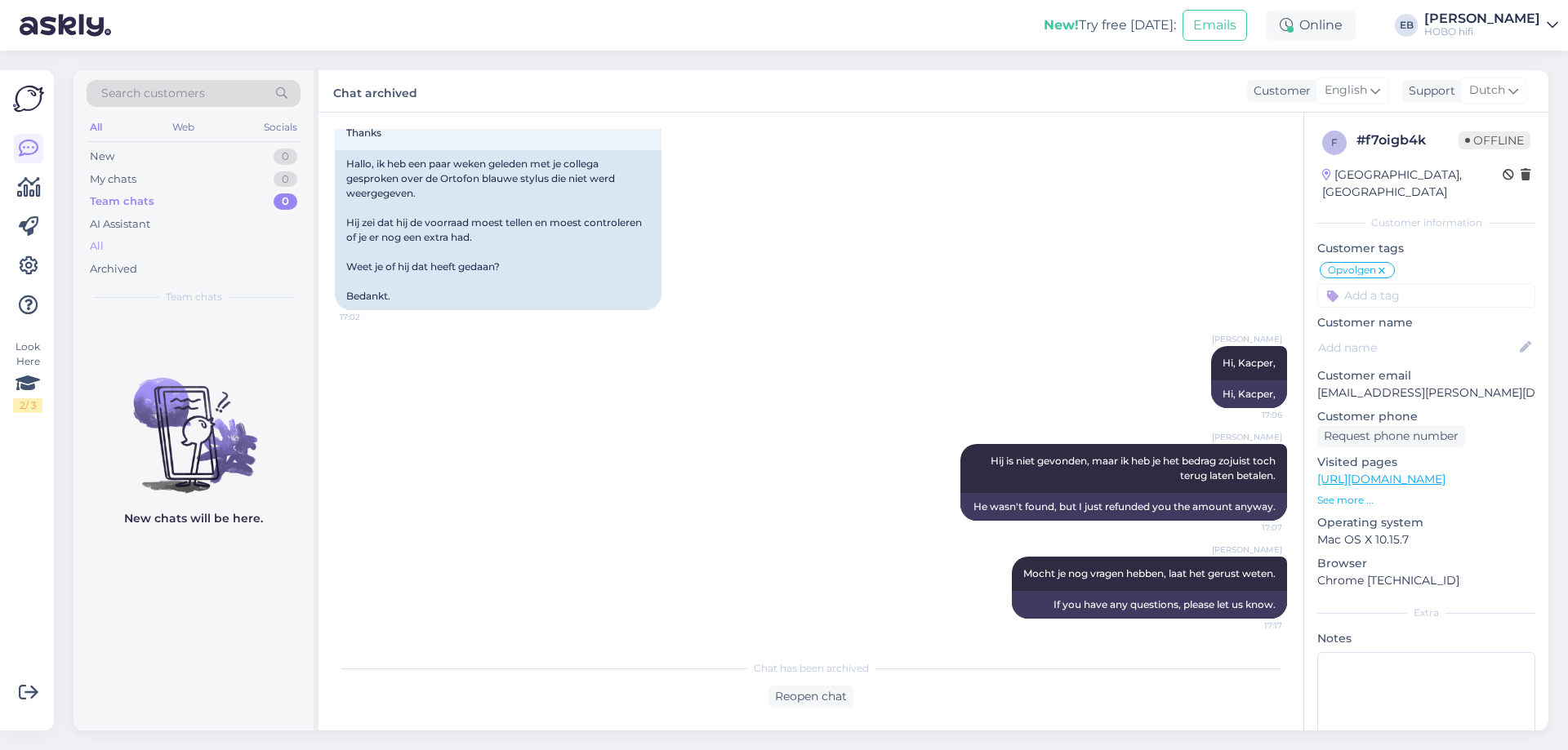
click at [100, 249] on div "All" at bounding box center [97, 247] width 14 height 17
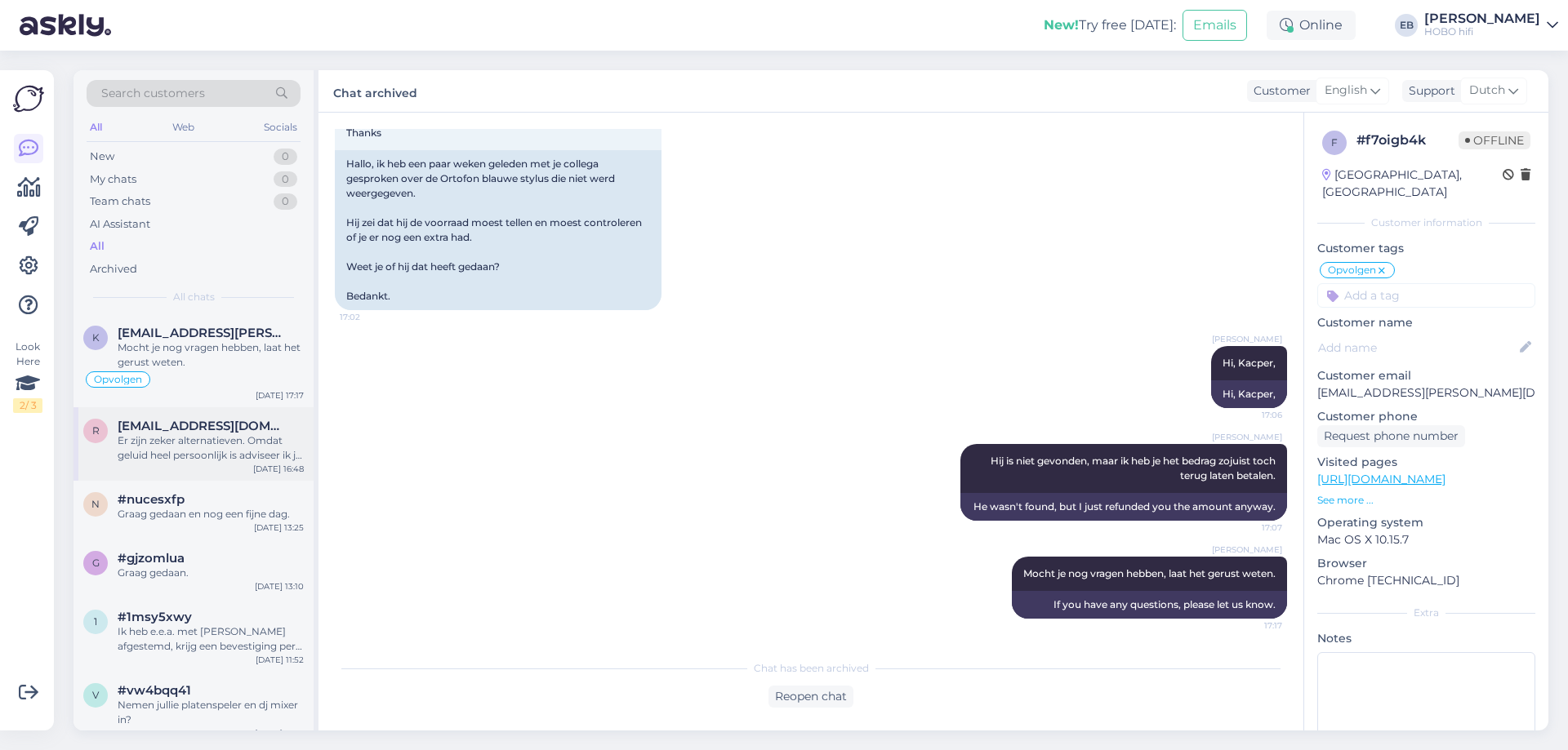
click at [217, 451] on div "Er zijn zeker alternatieven. Omdat geluid heel persoonlijk is adviseer ik je om…" at bounding box center [210, 448] width 186 height 29
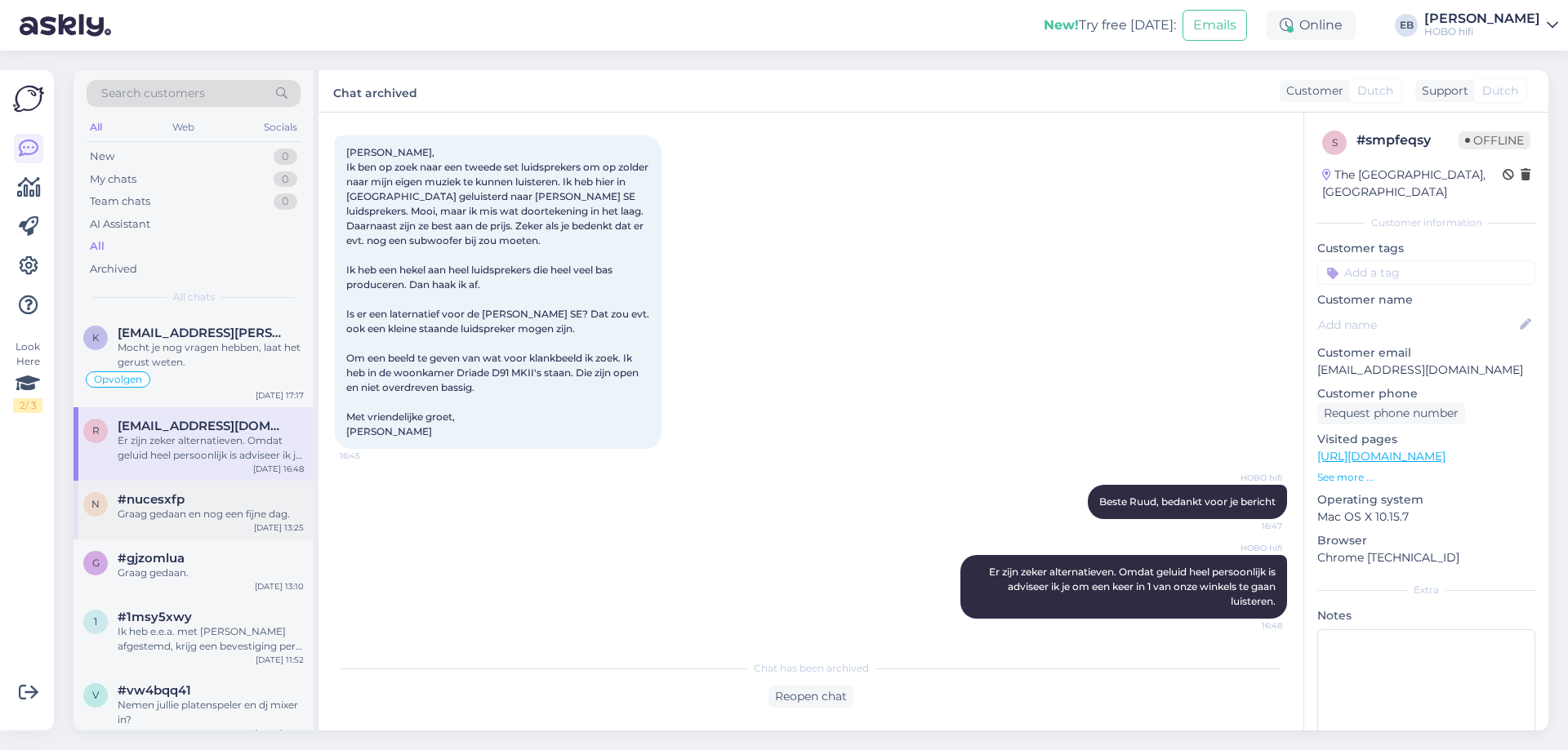
click at [161, 519] on div "Graag gedaan en nog een fijne dag." at bounding box center [210, 514] width 186 height 15
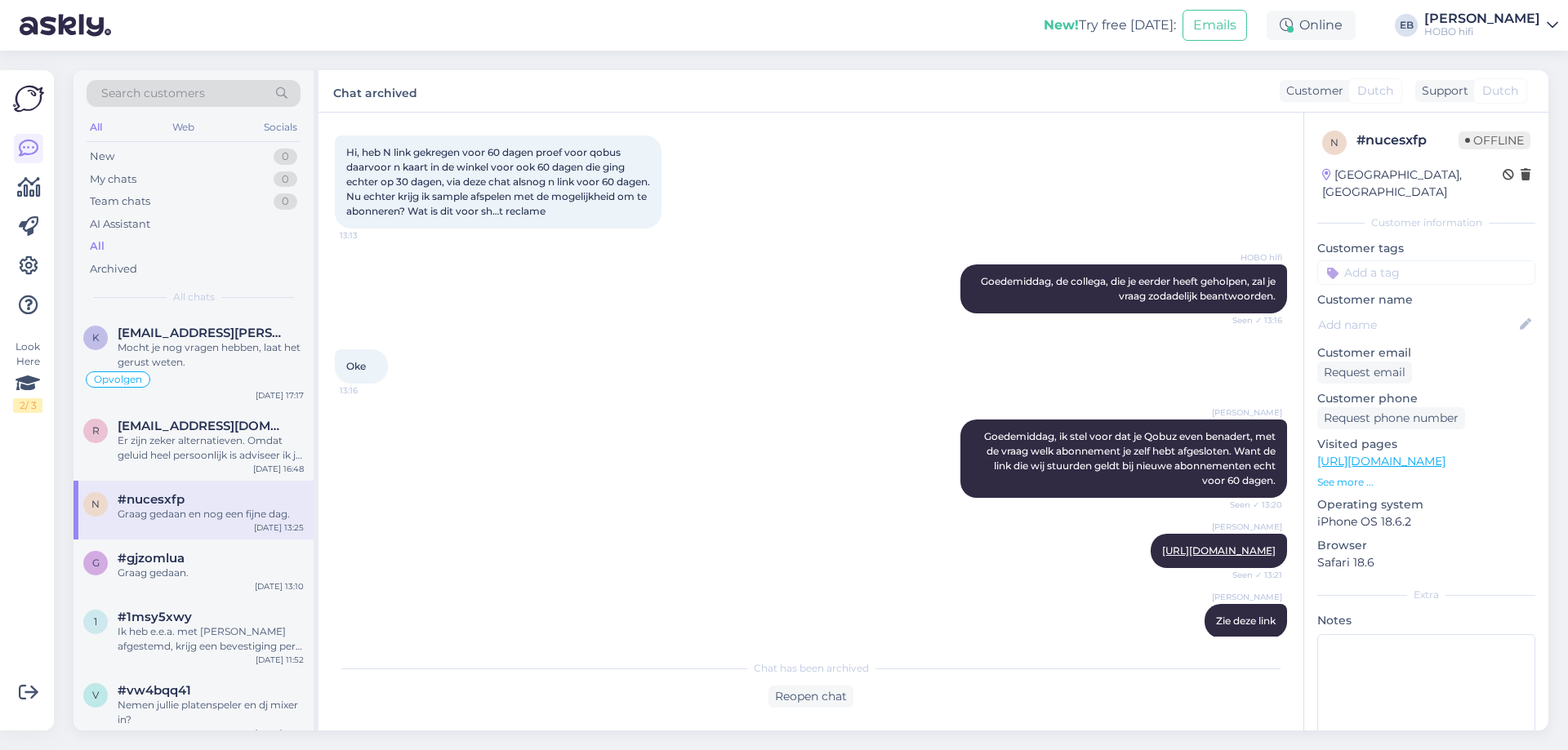
scroll to position [620, 0]
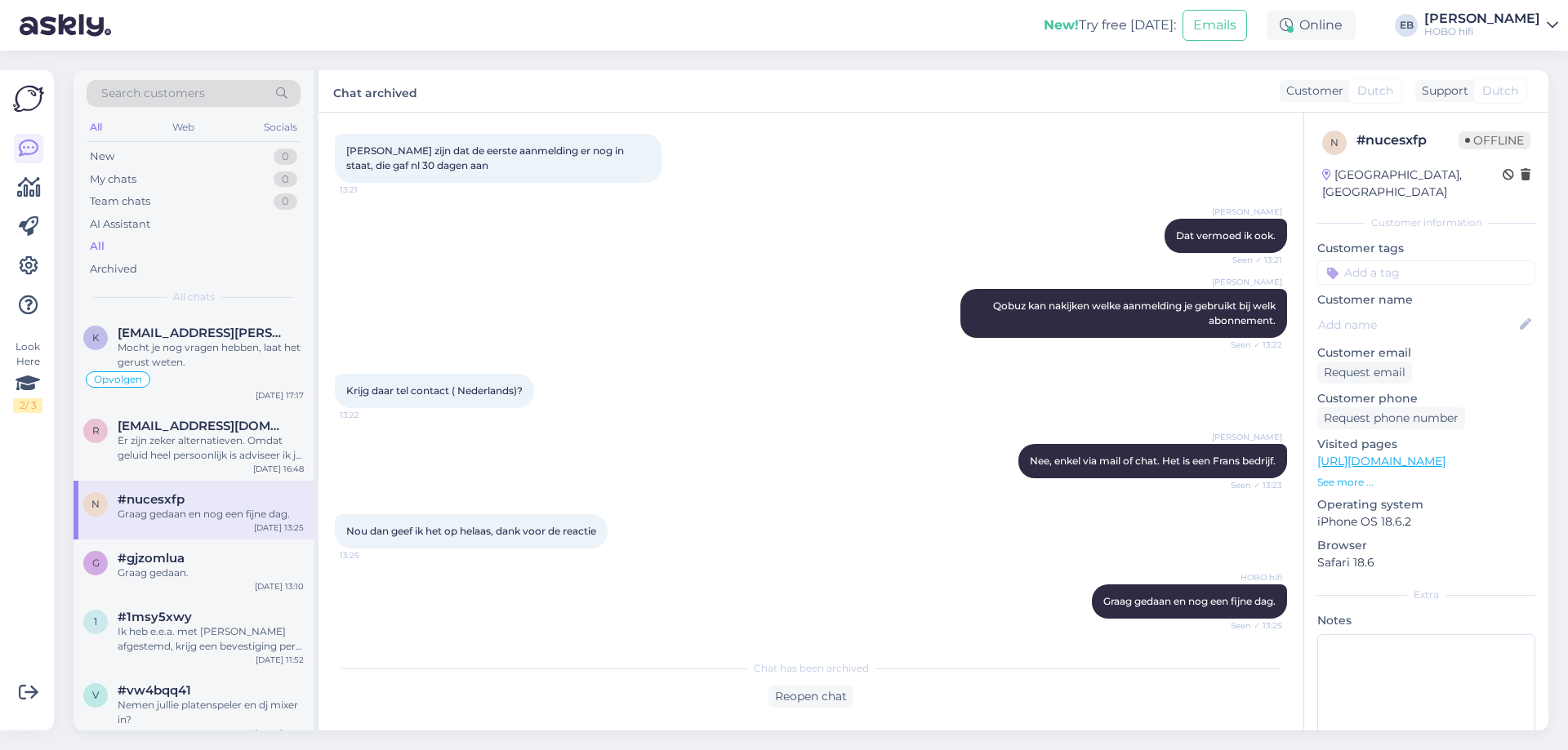
click at [651, 375] on div "Krijg daar tel contact ( Nederlands)? 13:22" at bounding box center [811, 391] width 952 height 71
click at [219, 352] on div "Oh super, many thanks, I really appreciate it and sorry for the confusion!" at bounding box center [210, 354] width 186 height 29
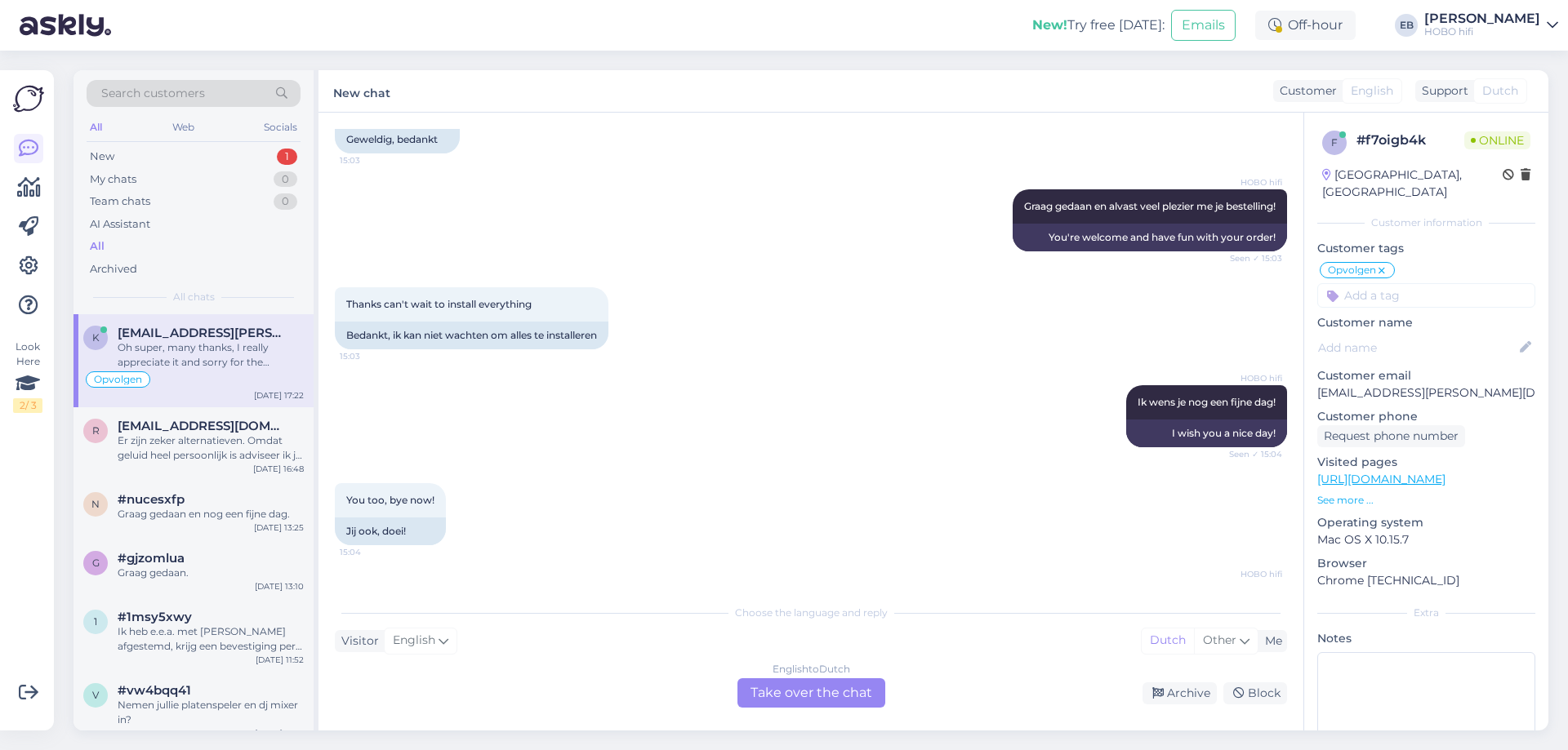
scroll to position [4453, 0]
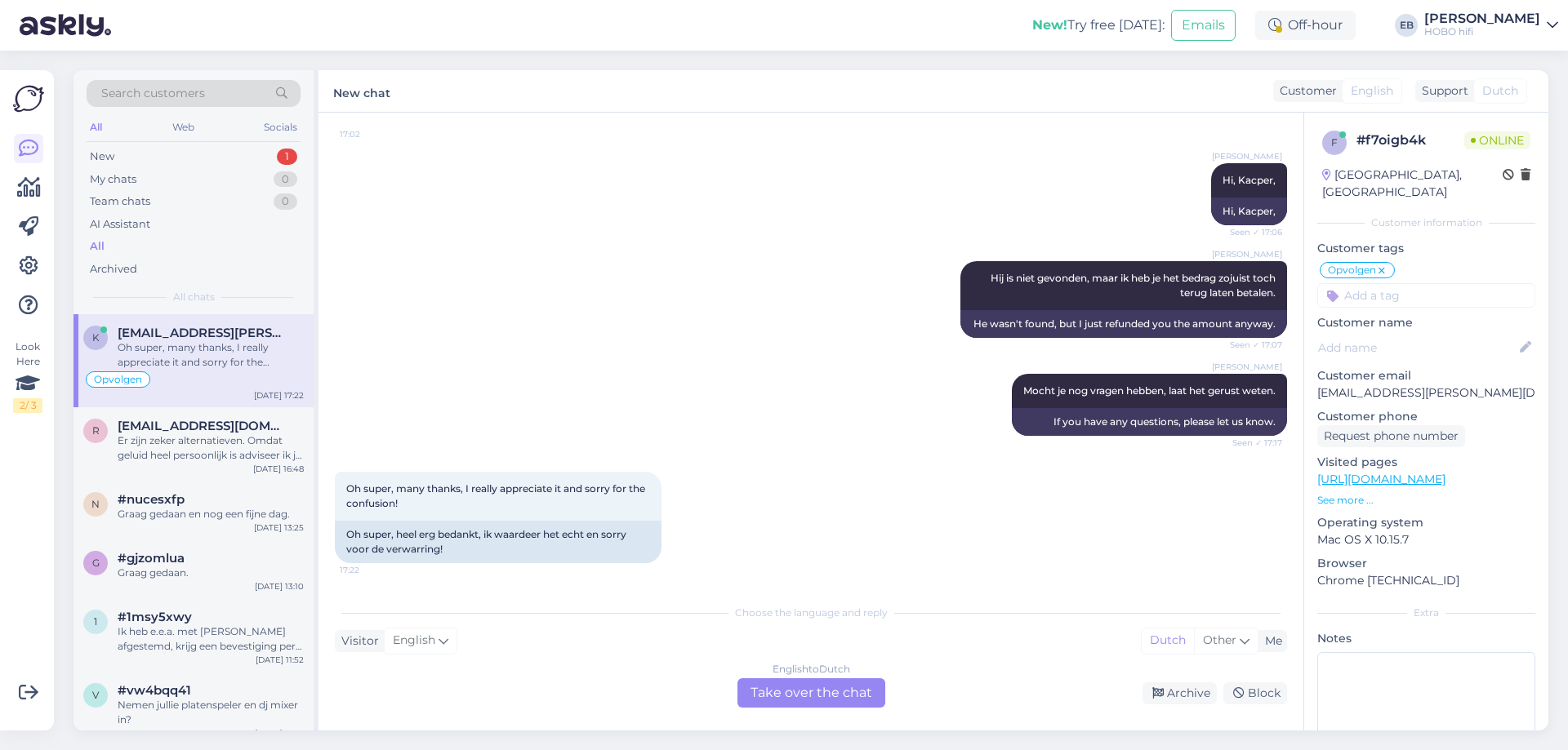
click at [760, 694] on div "English to Dutch Take over the chat" at bounding box center [812, 693] width 148 height 29
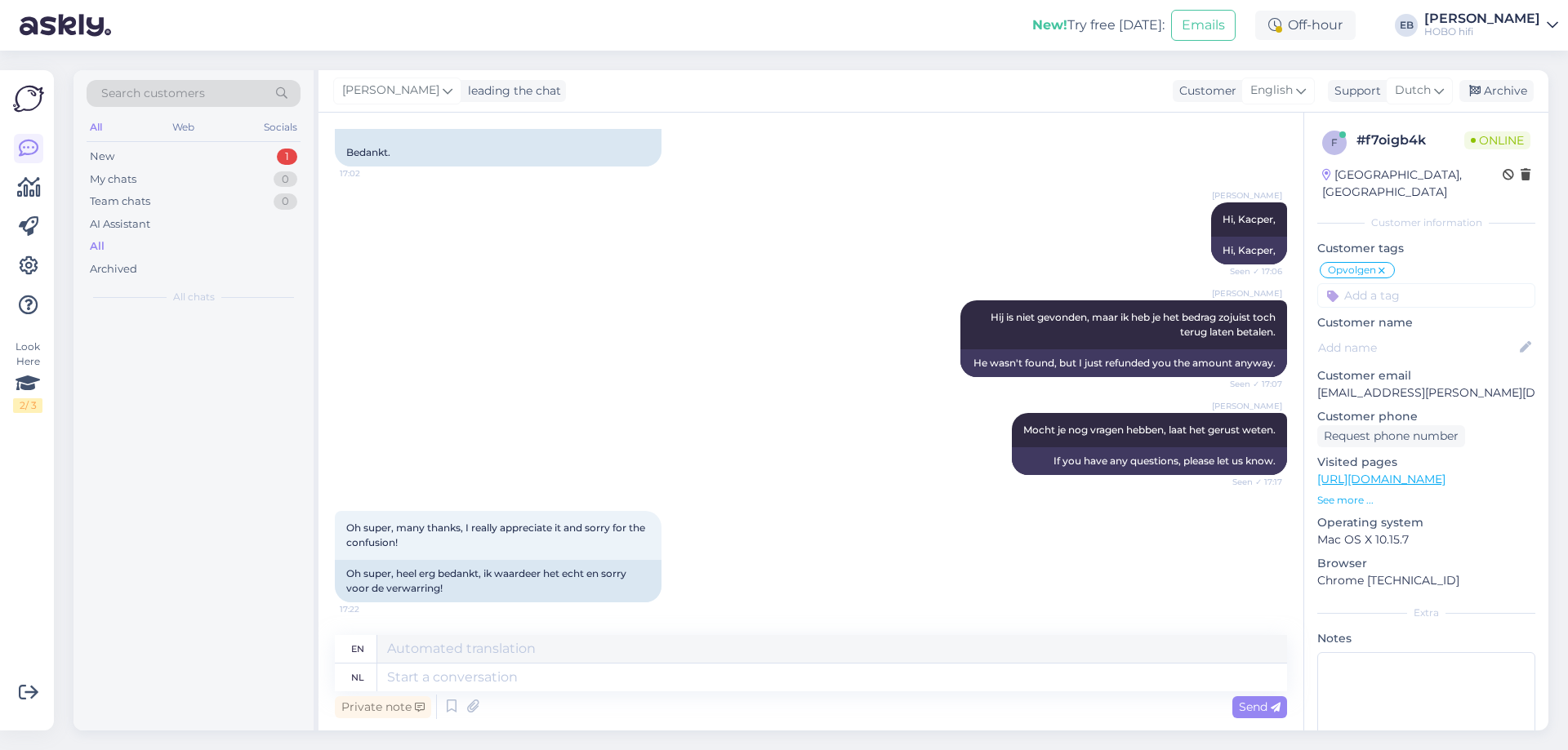
scroll to position [4414, 0]
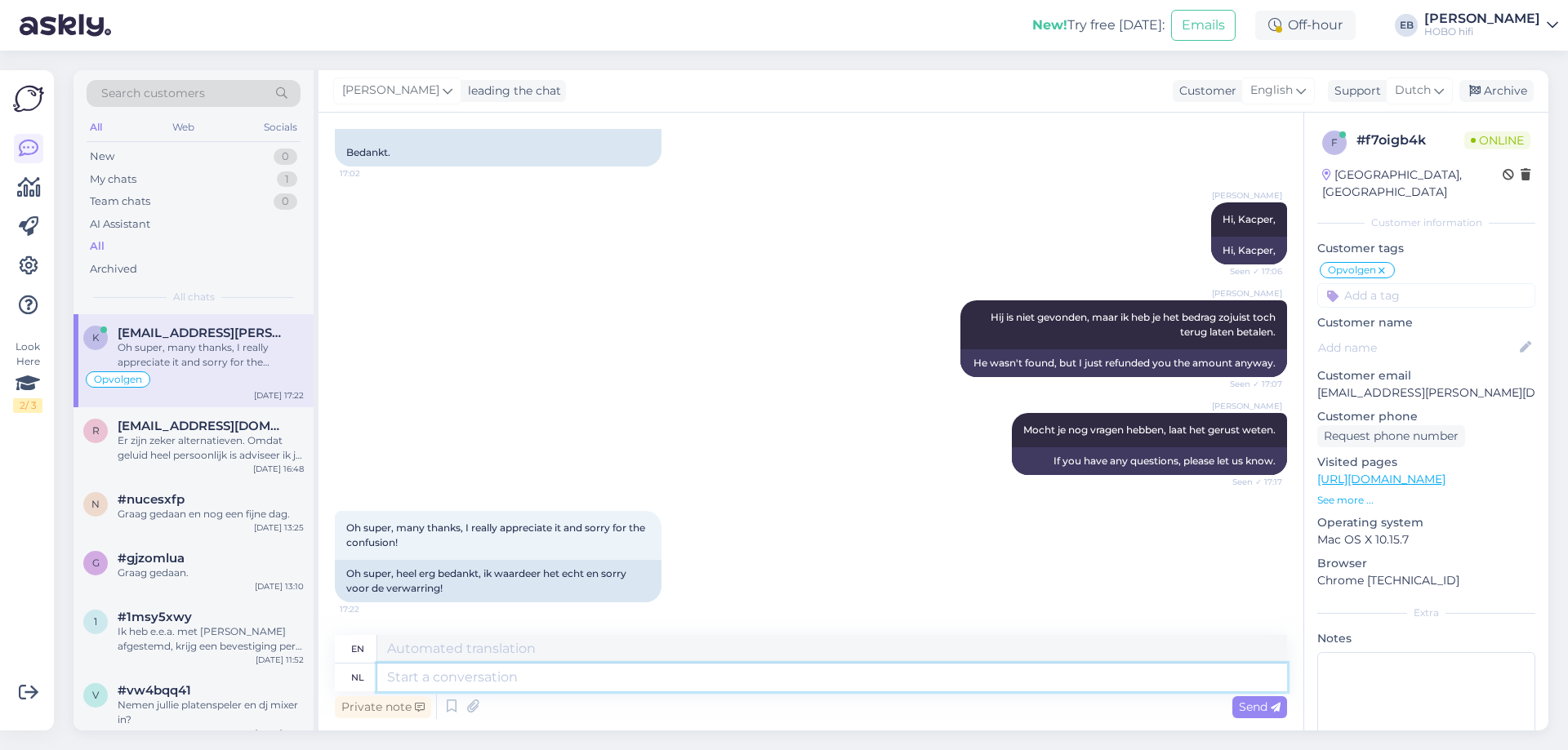
click at [606, 680] on textarea at bounding box center [832, 677] width 910 height 27
type textarea "N"
type textarea "No"
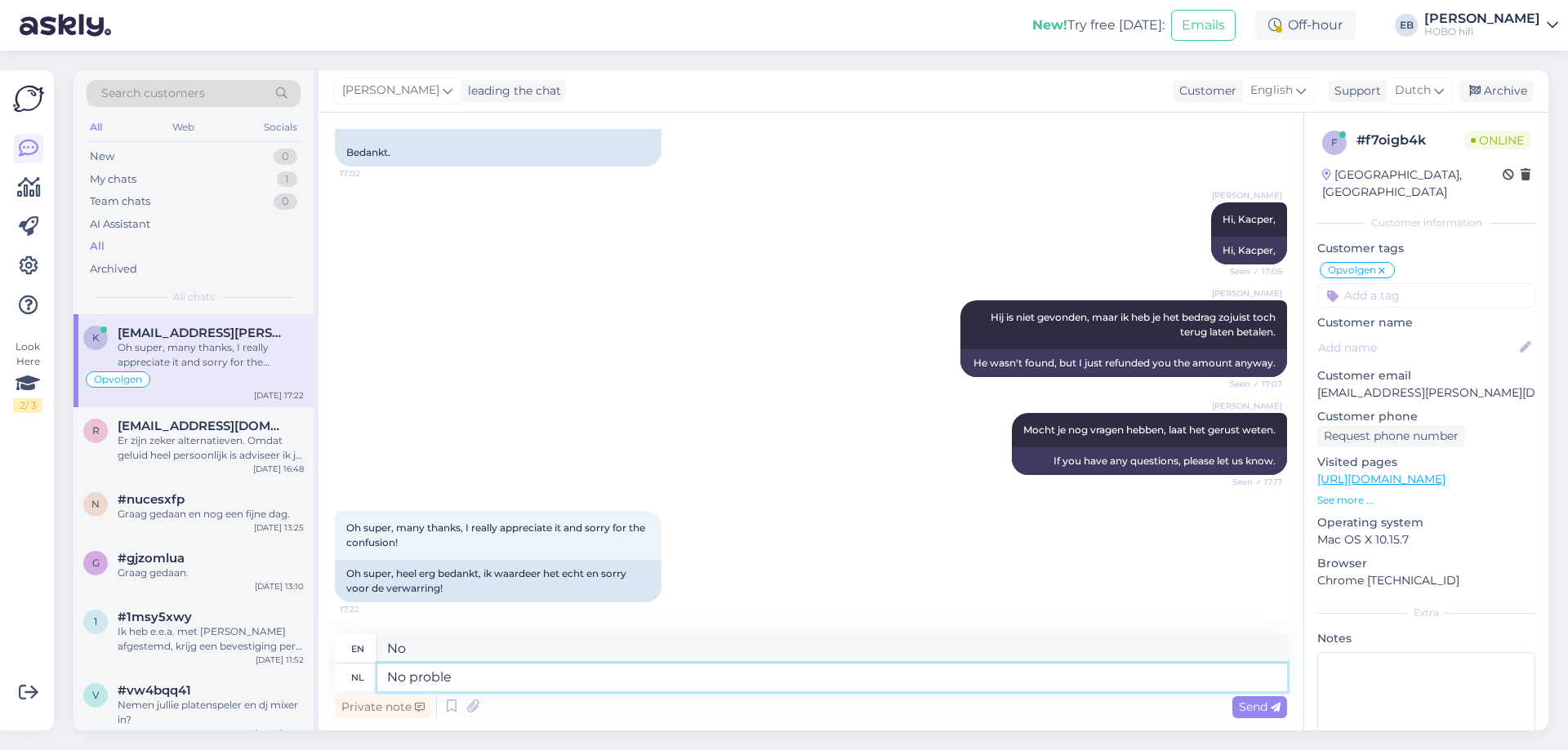
type textarea "No proble,"
type textarea "No problem,"
type textarea "No proble"
type textarea "No problem"
type textarea "No problem."
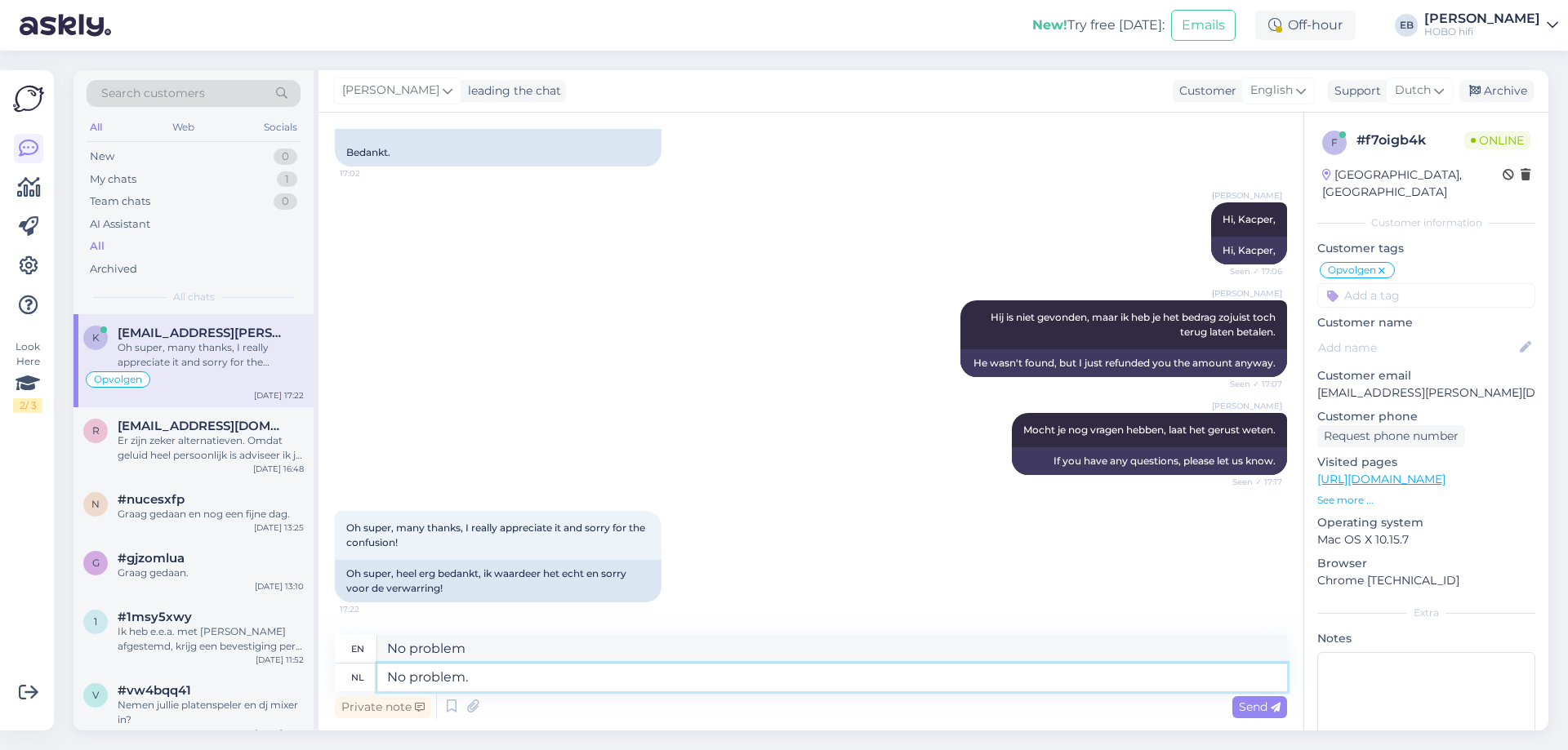
type textarea "No problem."
type textarea "No problem. You"
type textarea "No problem. You're w"
type textarea "No problem. You're"
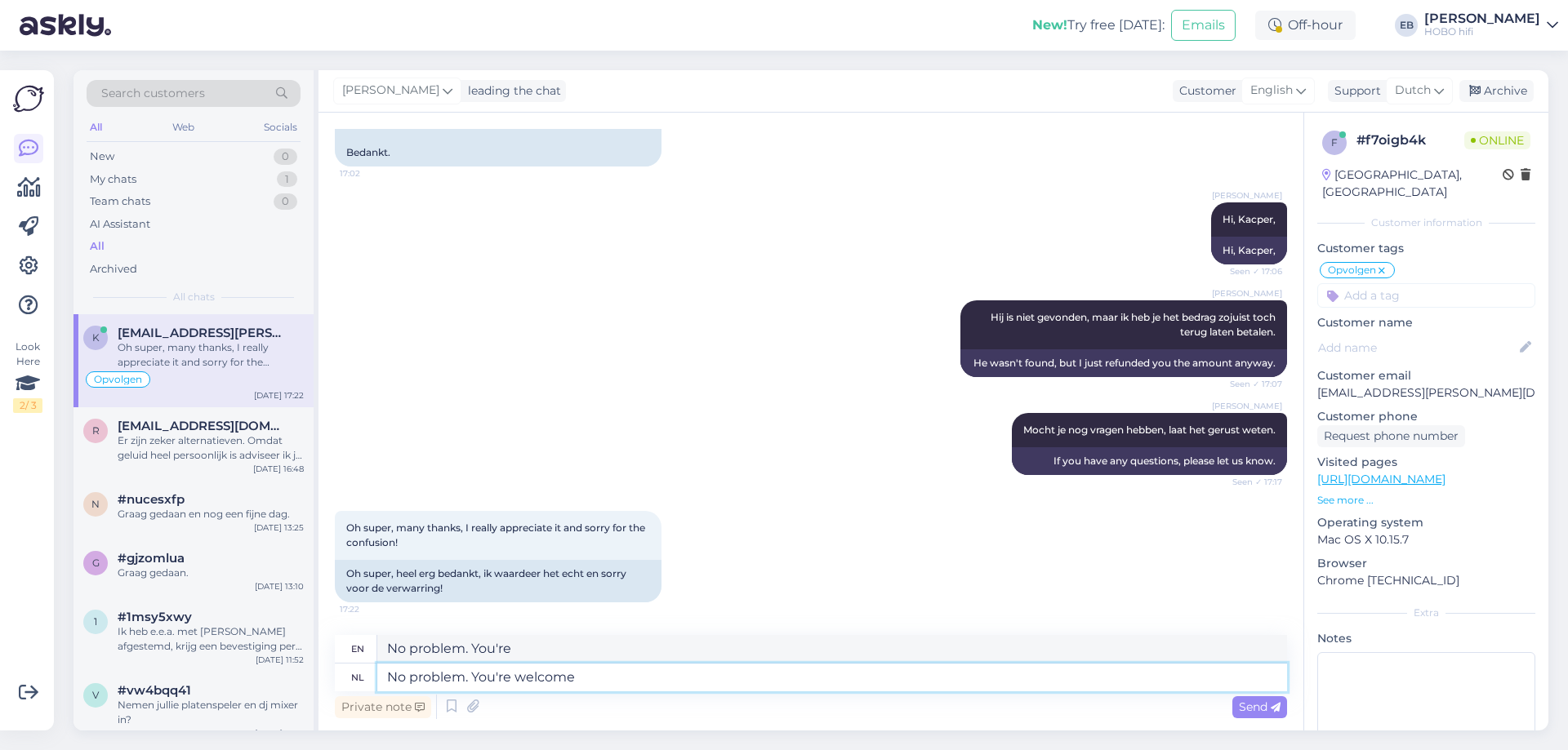
type textarea "No problem. You're welcome!"
click at [1247, 710] on span "Send" at bounding box center [1259, 707] width 41 height 15
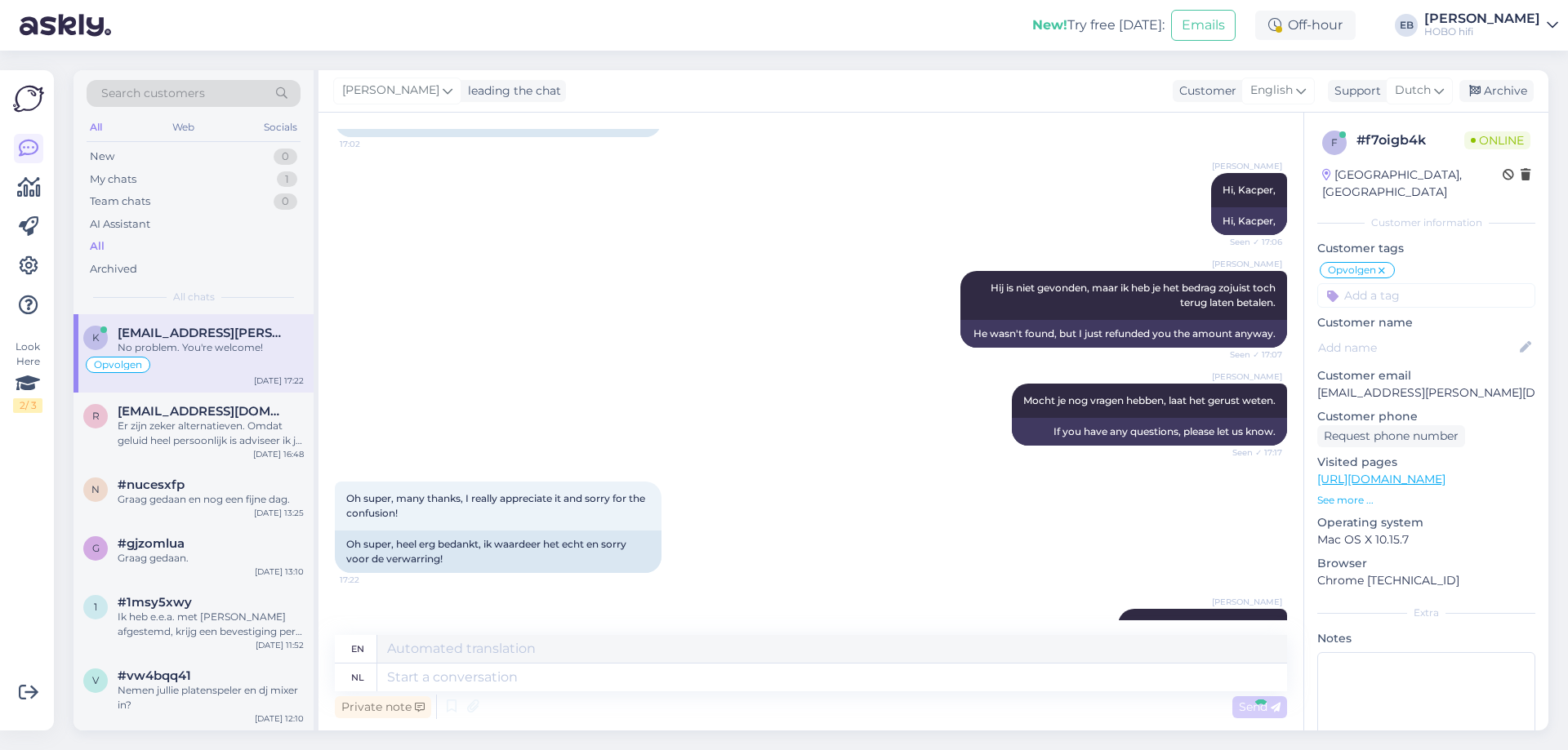
scroll to position [4511, 0]
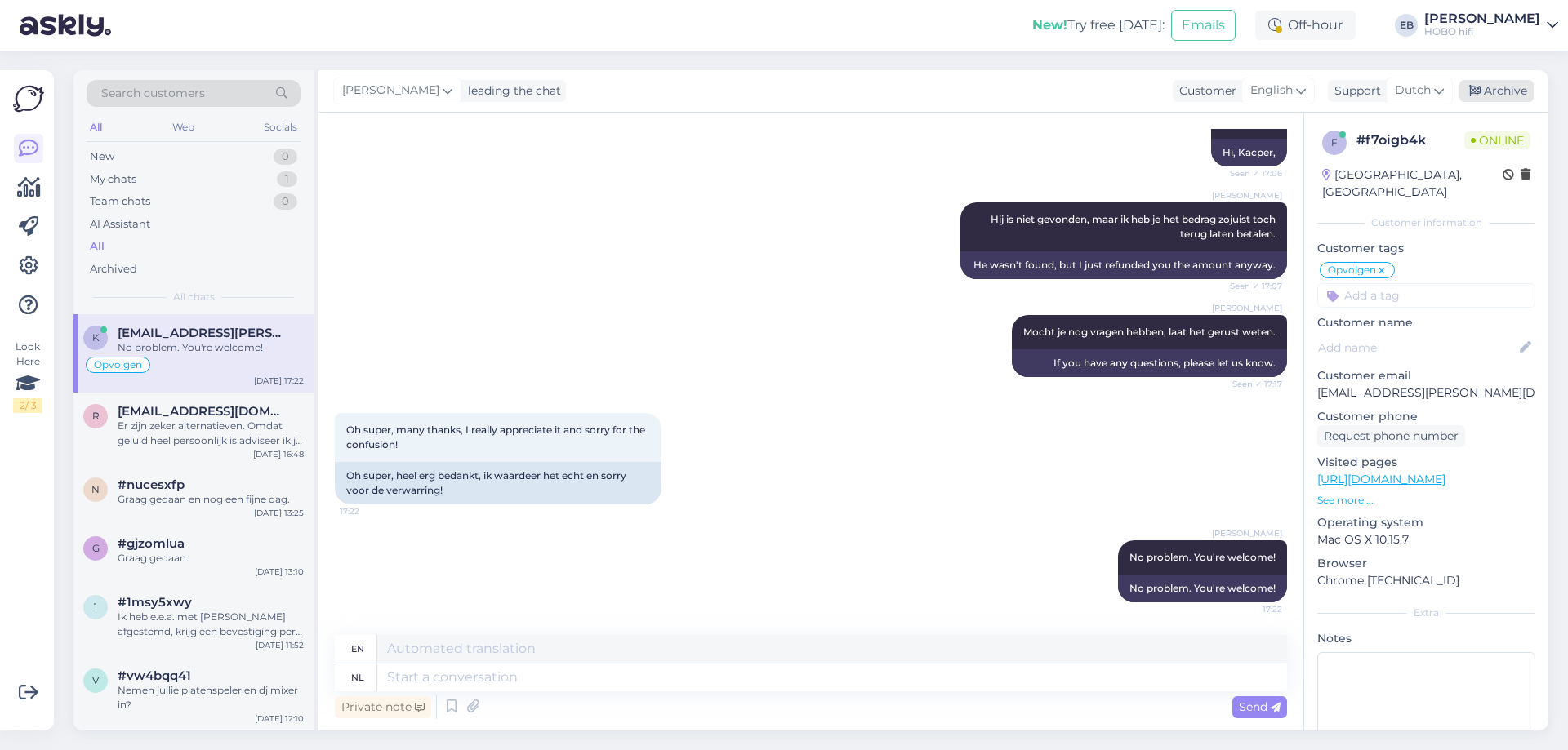
click at [1515, 89] on div "Archive" at bounding box center [1496, 91] width 74 height 22
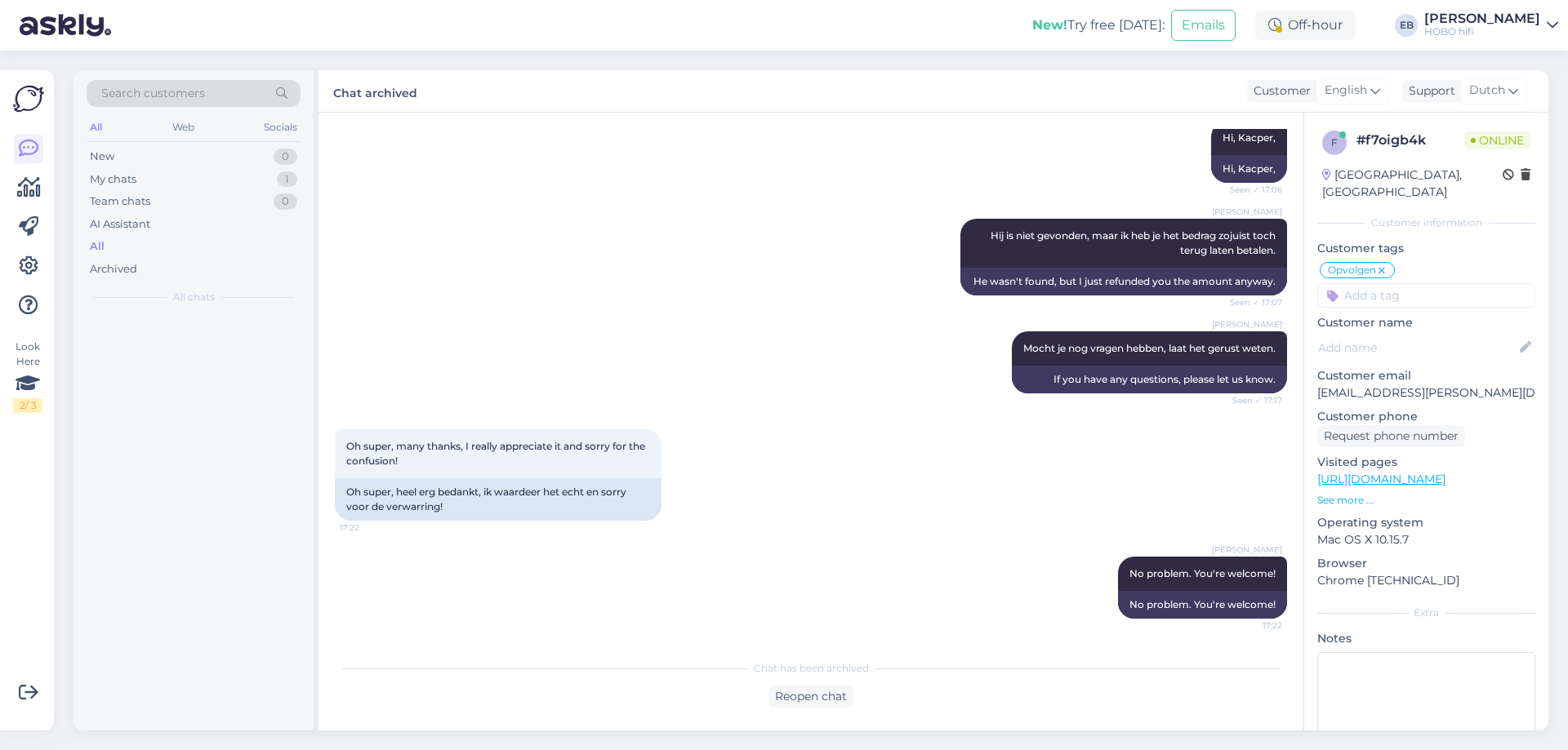
scroll to position [4496, 0]
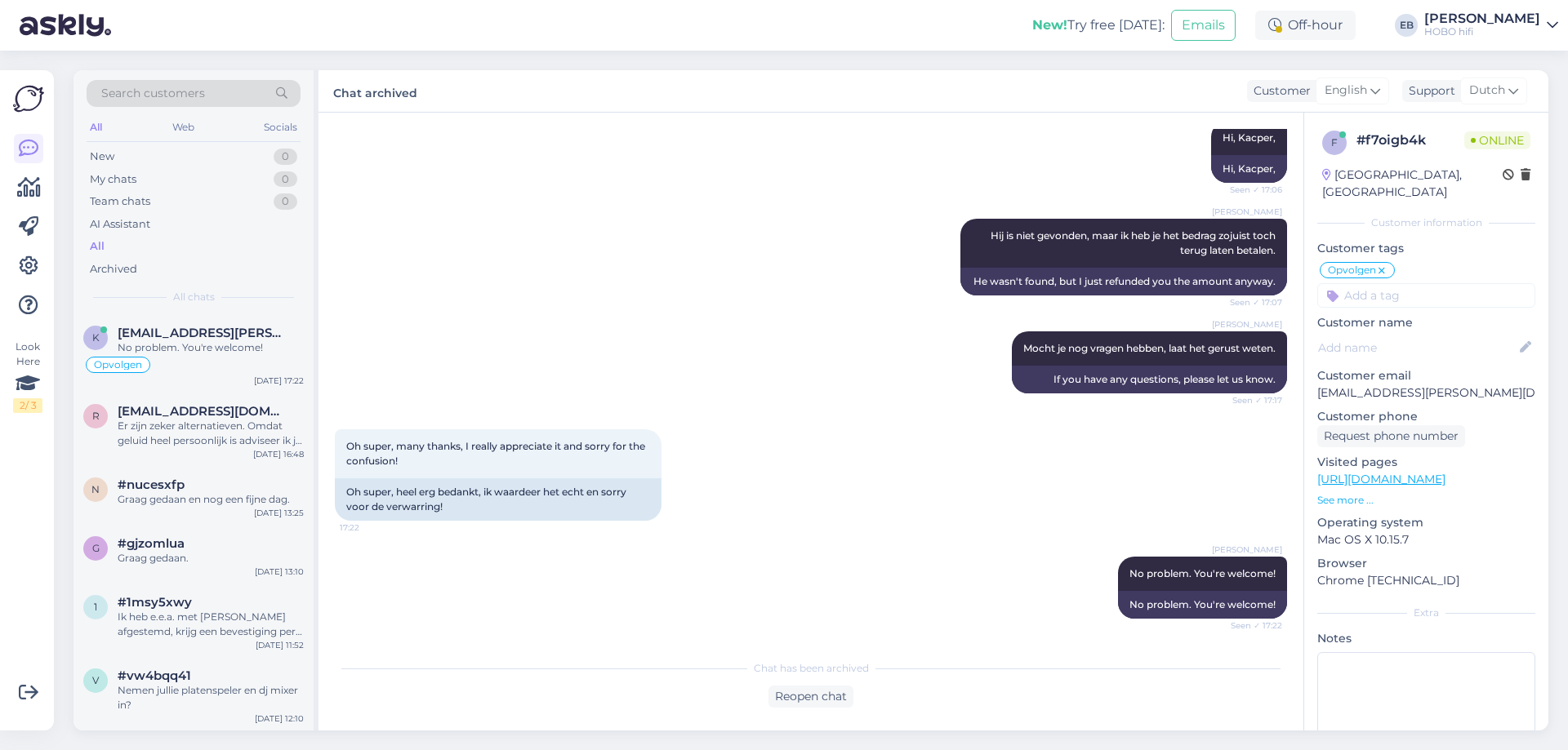
click at [854, 273] on div "[PERSON_NAME] Hij is niet gevonden, maar ik heb je het bedrag zojuist toch teru…" at bounding box center [811, 257] width 952 height 113
click at [761, 277] on div "[PERSON_NAME] Hij is niet gevonden, maar ik heb je het bedrag zojuist toch teru…" at bounding box center [811, 257] width 952 height 113
click at [662, 271] on div "[PERSON_NAME] Hij is niet gevonden, maar ik heb je het bedrag zojuist toch teru…" at bounding box center [811, 257] width 952 height 113
